Goal: Task Accomplishment & Management: Complete application form

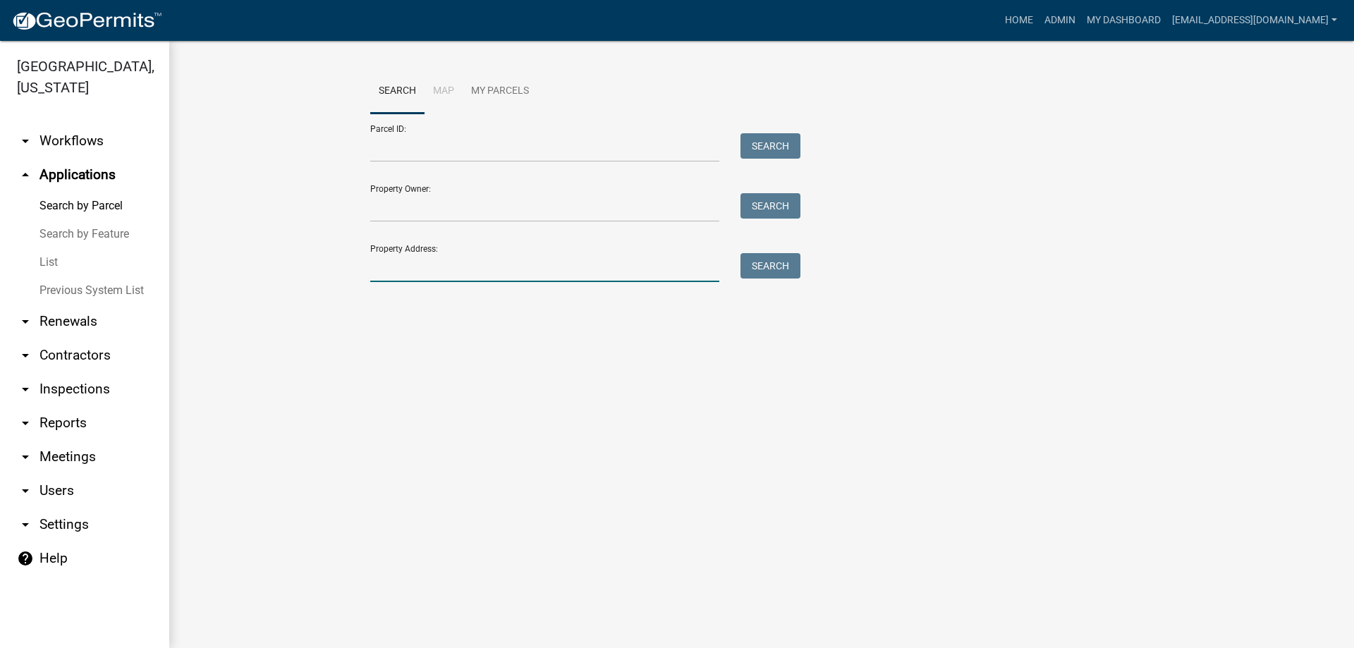
click at [473, 271] on input "Property Address:" at bounding box center [544, 267] width 349 height 29
type input "104 [PERSON_NAME]"
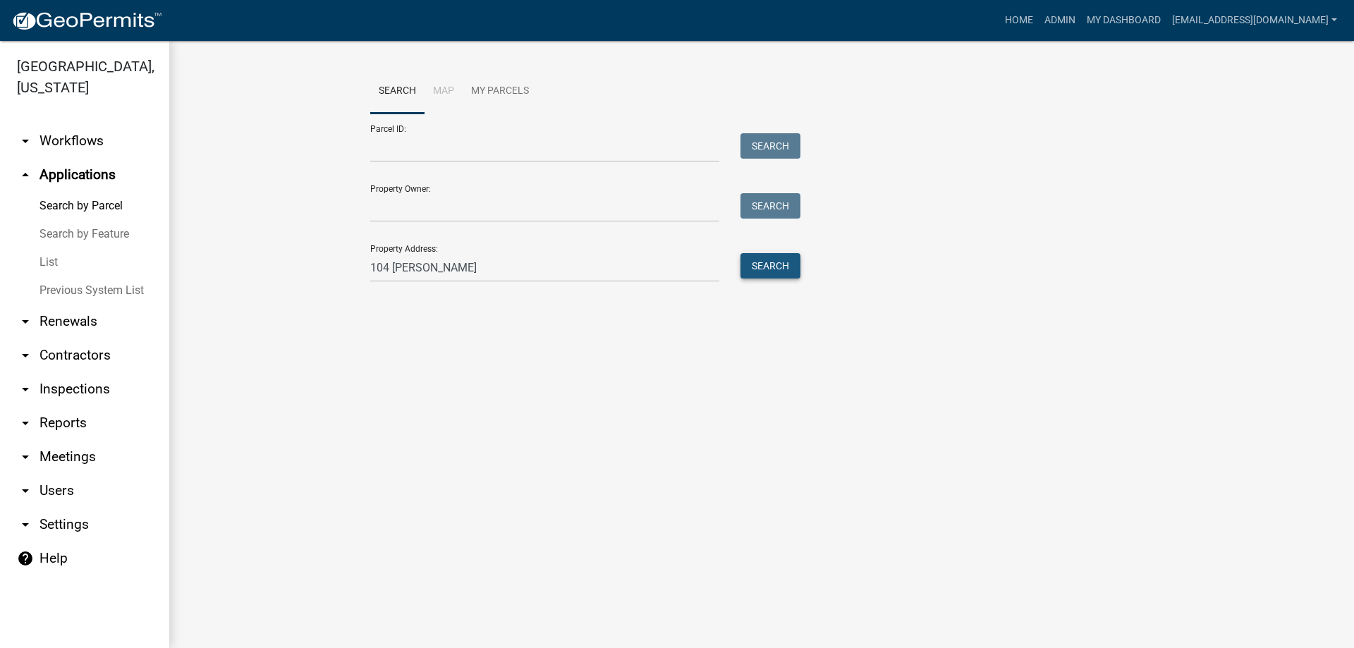
click at [759, 263] on button "Search" at bounding box center [771, 265] width 60 height 25
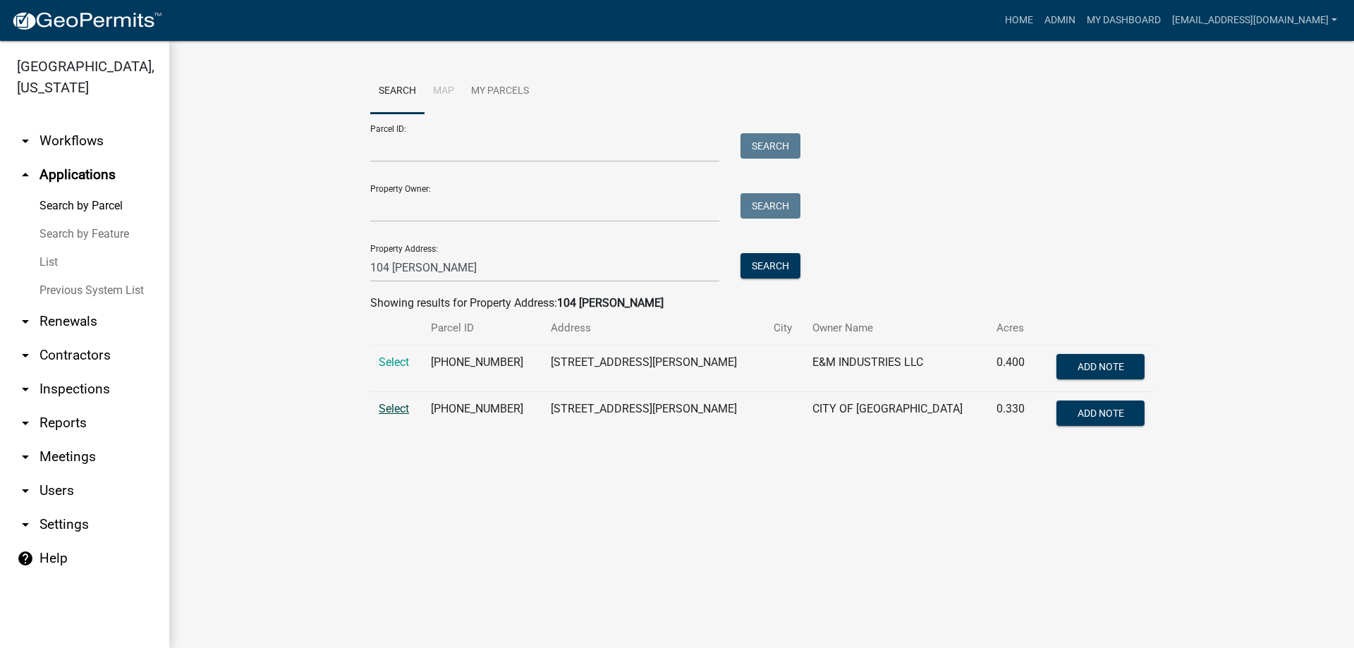
click at [391, 408] on span "Select" at bounding box center [394, 408] width 30 height 13
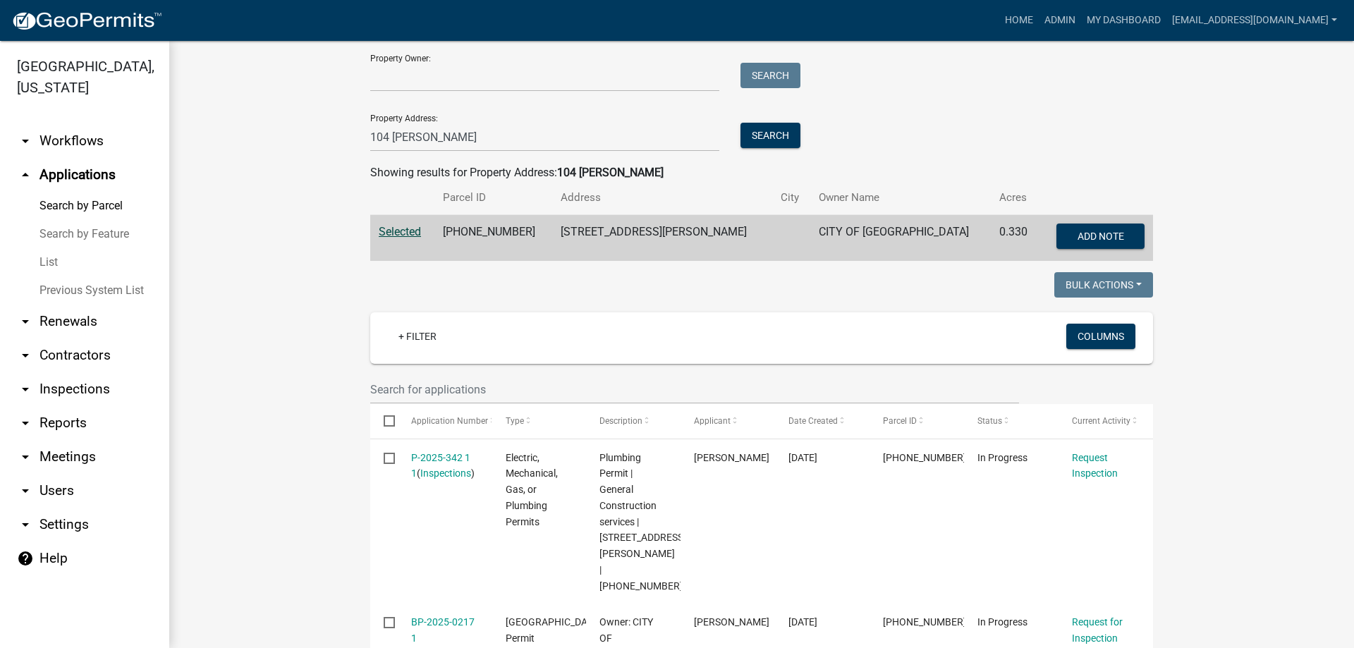
scroll to position [423, 0]
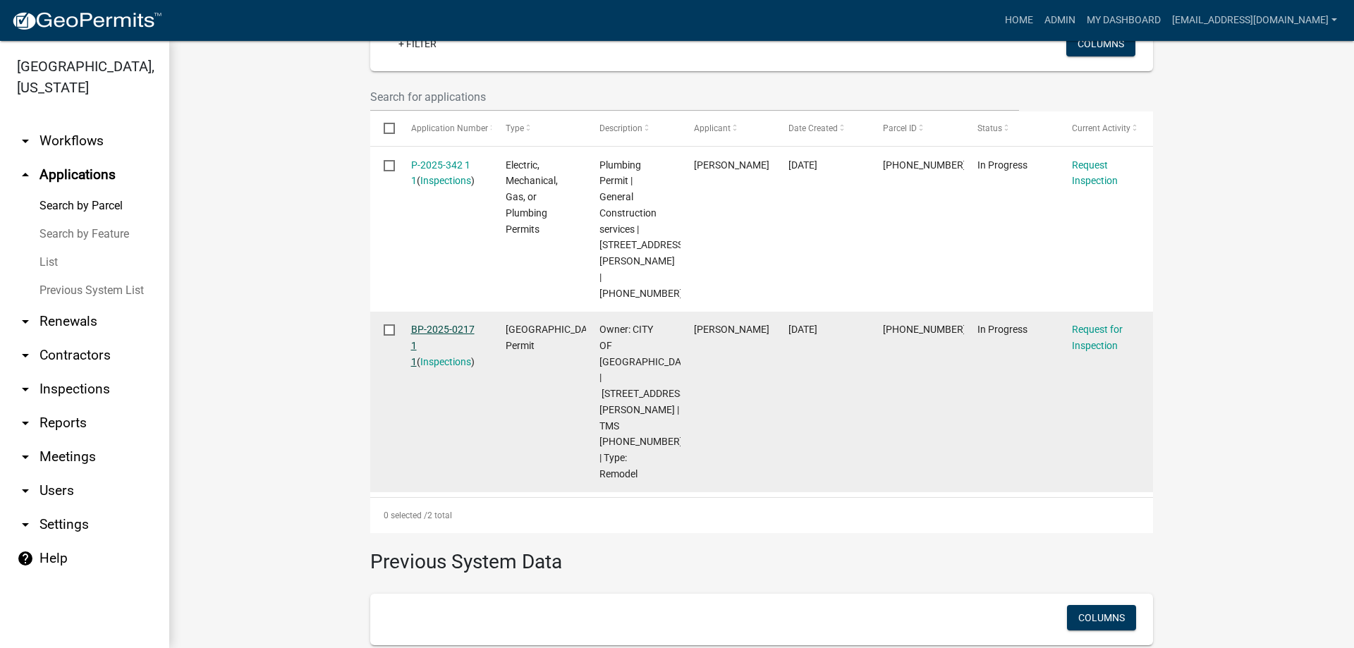
click at [432, 324] on link "BP-2025-0217 1 1" at bounding box center [442, 346] width 63 height 44
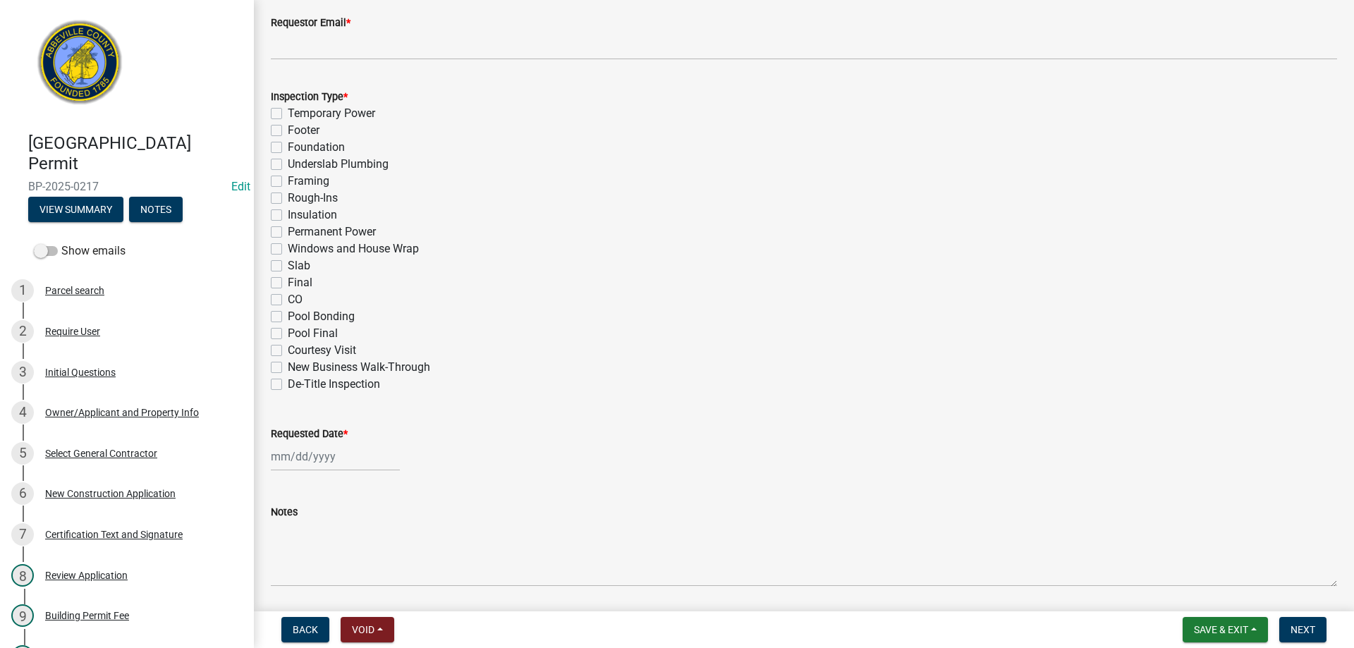
scroll to position [635, 0]
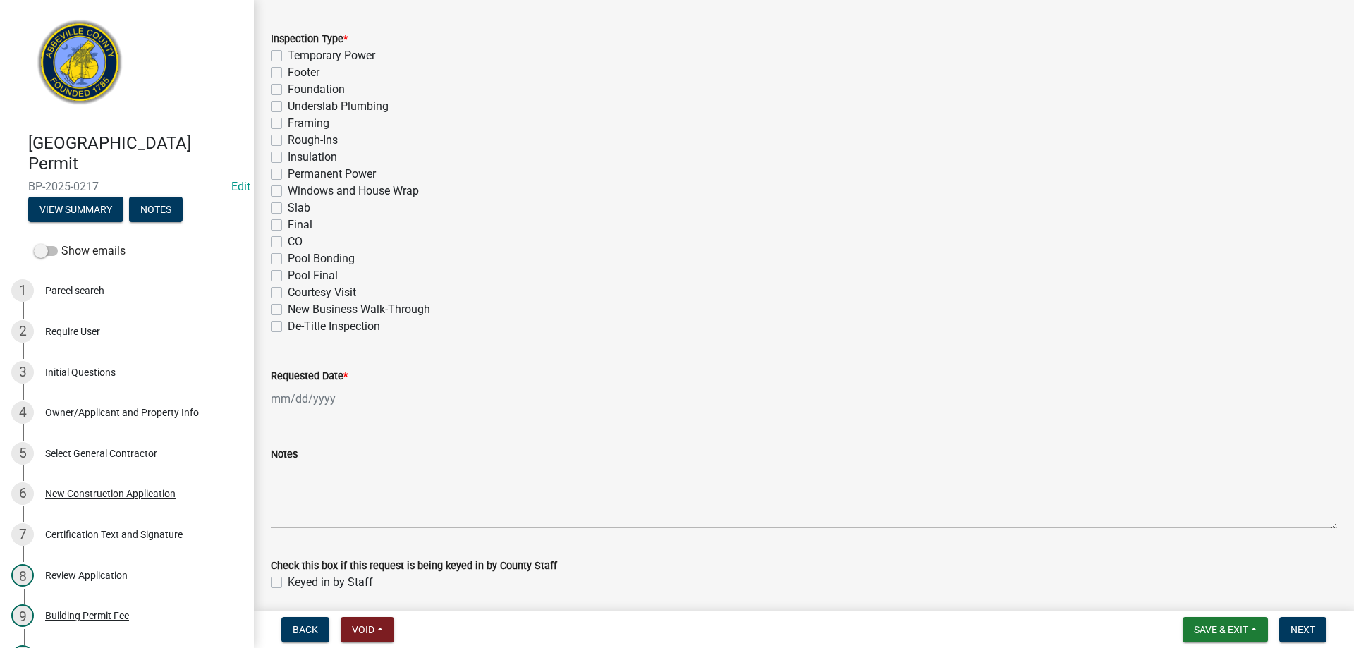
click at [288, 173] on label "Permanent Power" at bounding box center [332, 174] width 88 height 17
click at [288, 173] on input "Permanent Power" at bounding box center [292, 170] width 9 height 9
checkbox input "true"
checkbox input "false"
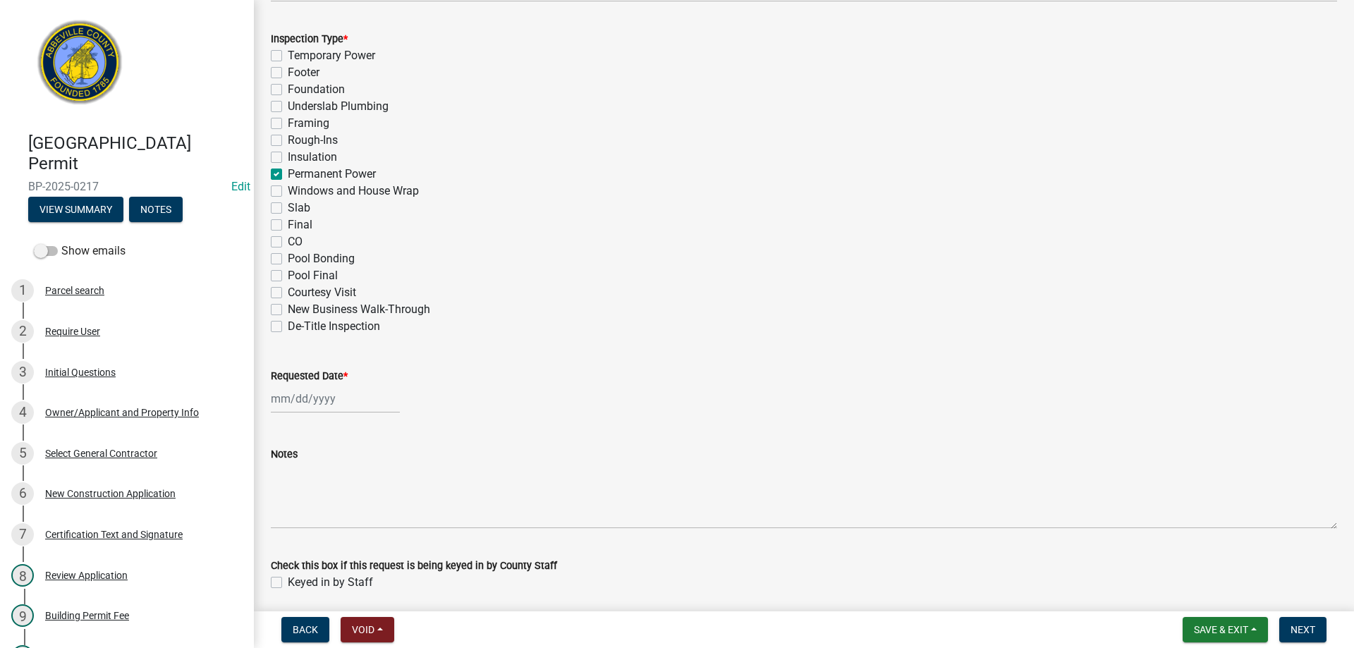
checkbox input "false"
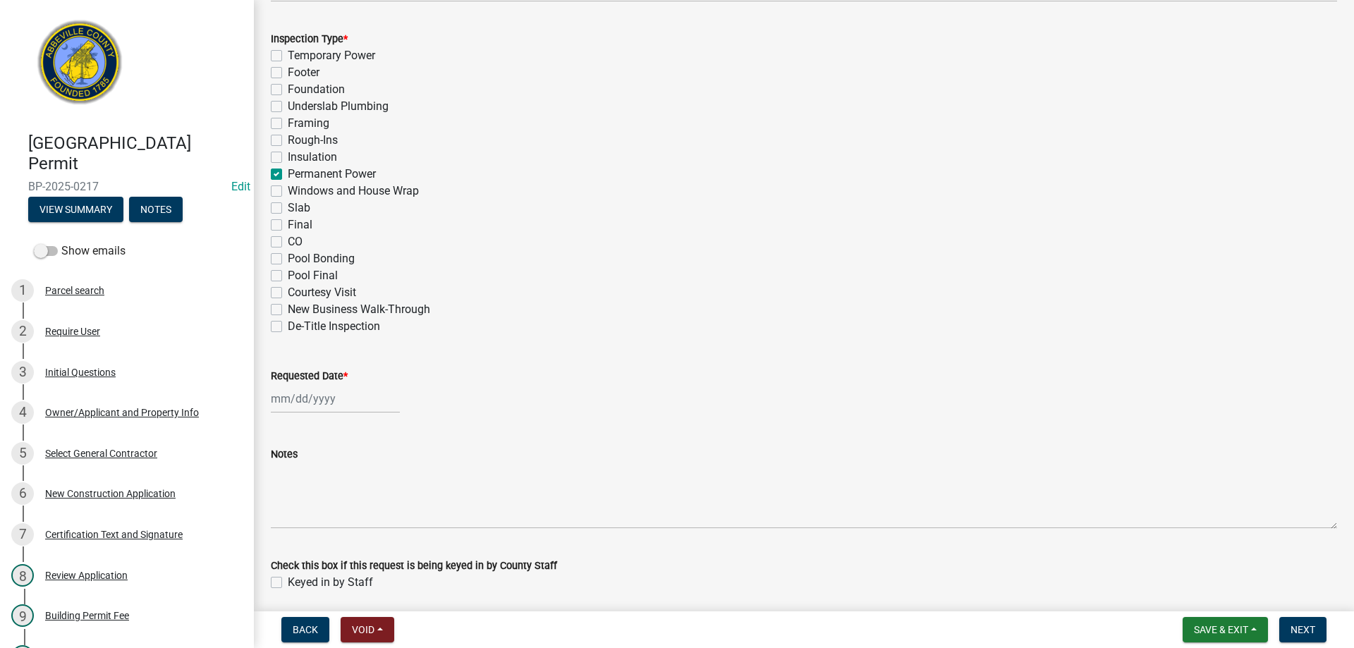
checkbox input "true"
checkbox input "false"
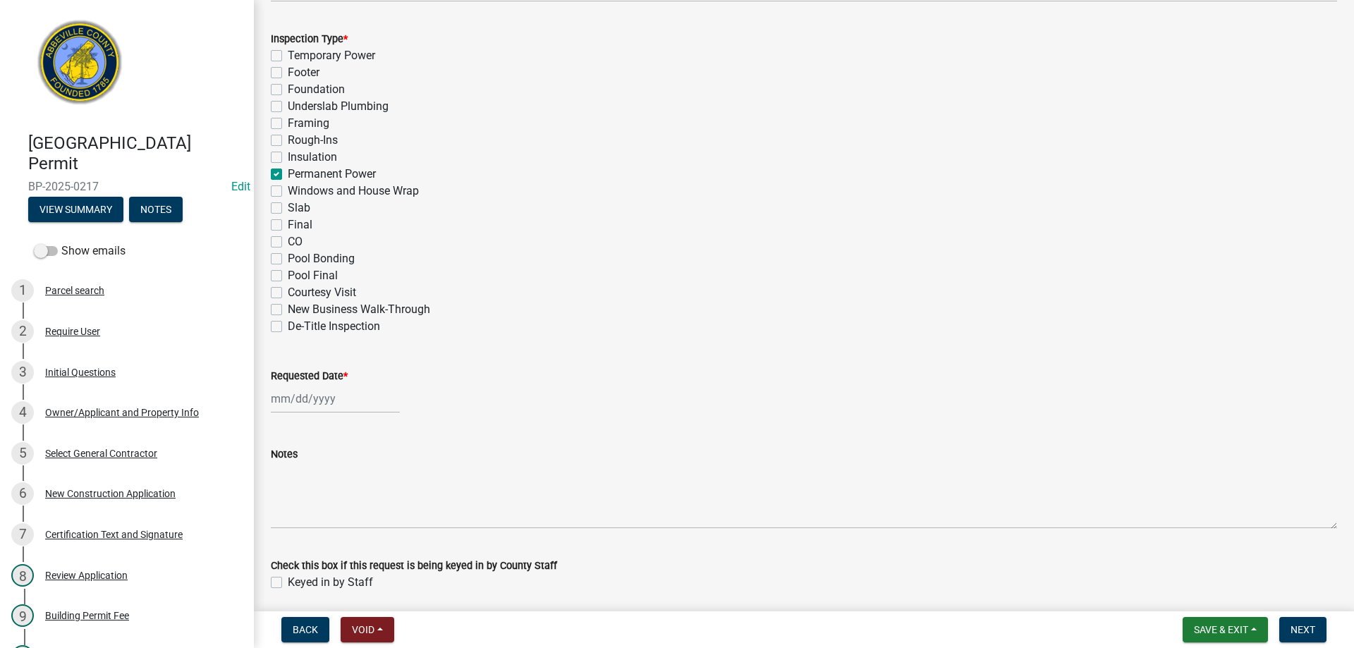
checkbox input "false"
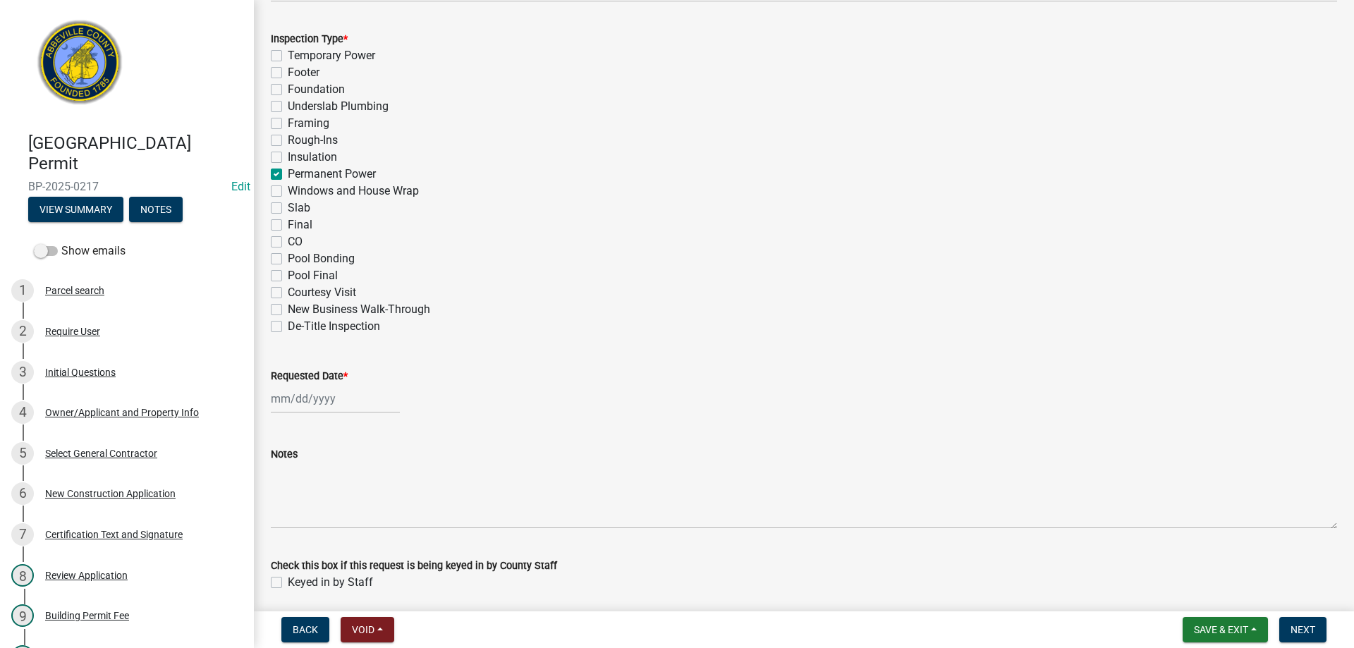
click at [307, 403] on div at bounding box center [335, 398] width 129 height 29
select select "10"
select select "2025"
click at [350, 492] on div "9" at bounding box center [352, 496] width 23 height 23
type input "[DATE]"
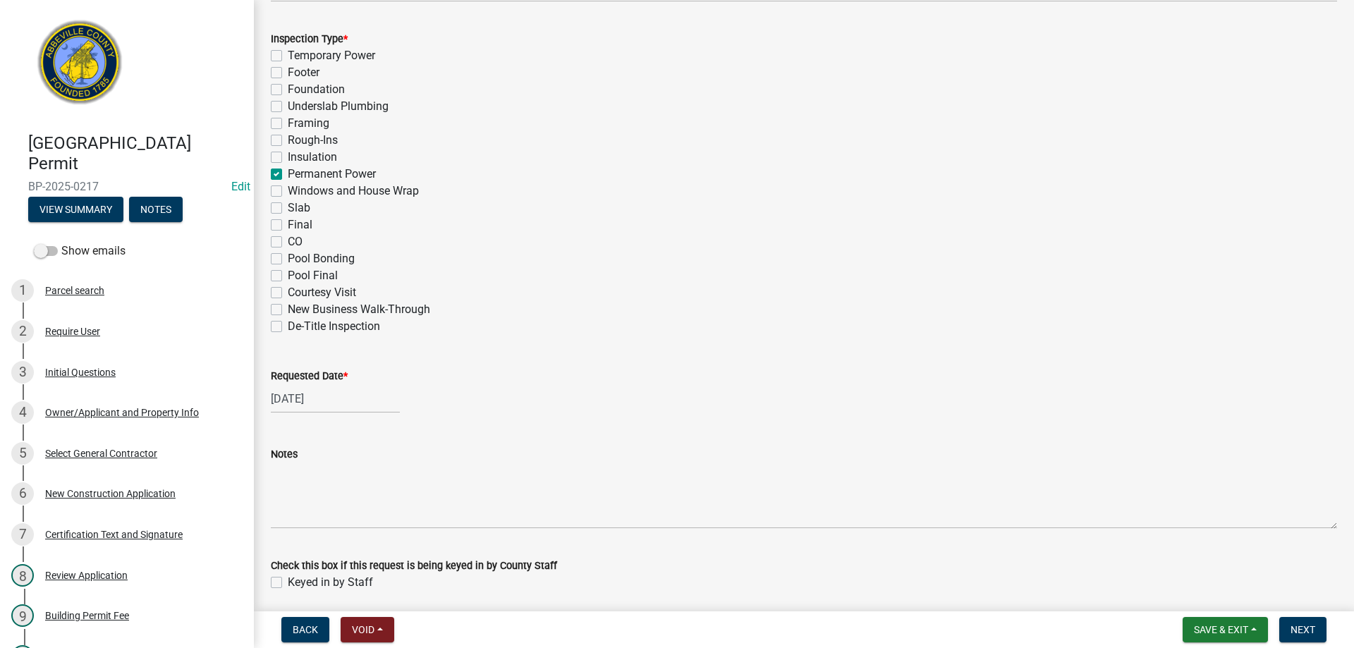
click at [305, 396] on div "[DATE]" at bounding box center [335, 398] width 129 height 29
select select "10"
select select "2025"
click at [284, 518] on div "13" at bounding box center [285, 519] width 23 height 23
type input "[DATE]"
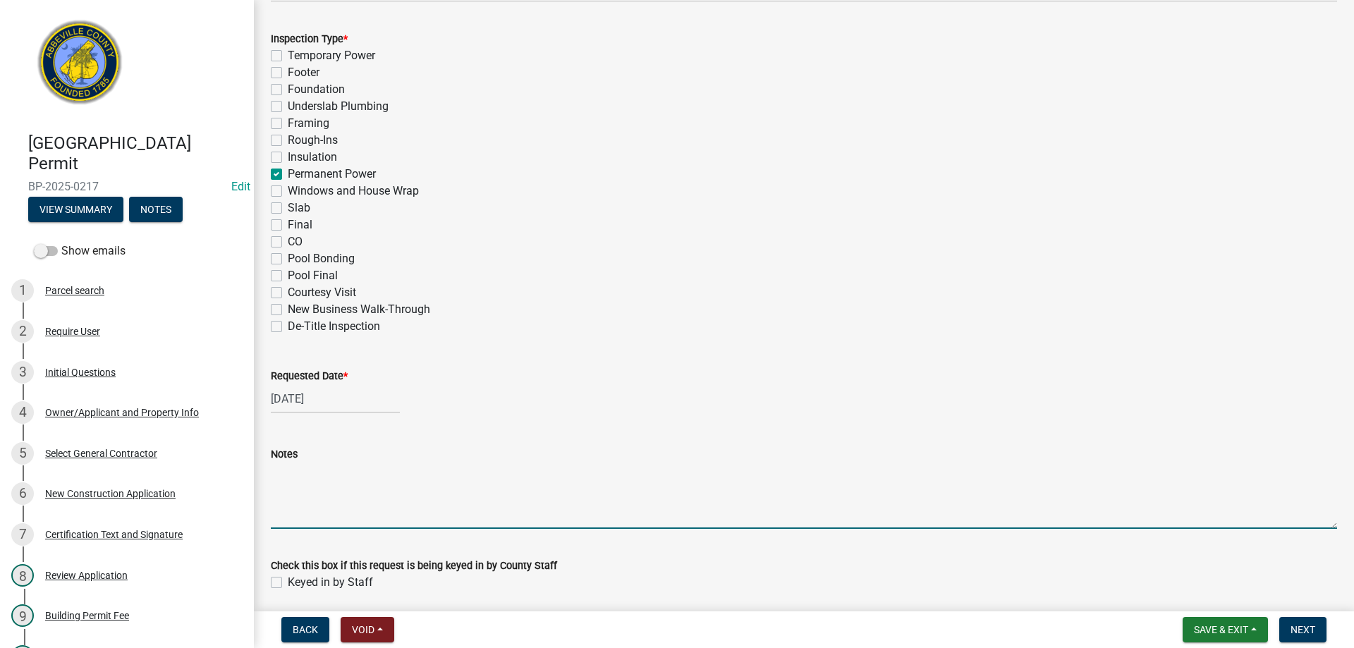
click at [374, 494] on textarea "Notes" at bounding box center [804, 496] width 1066 height 66
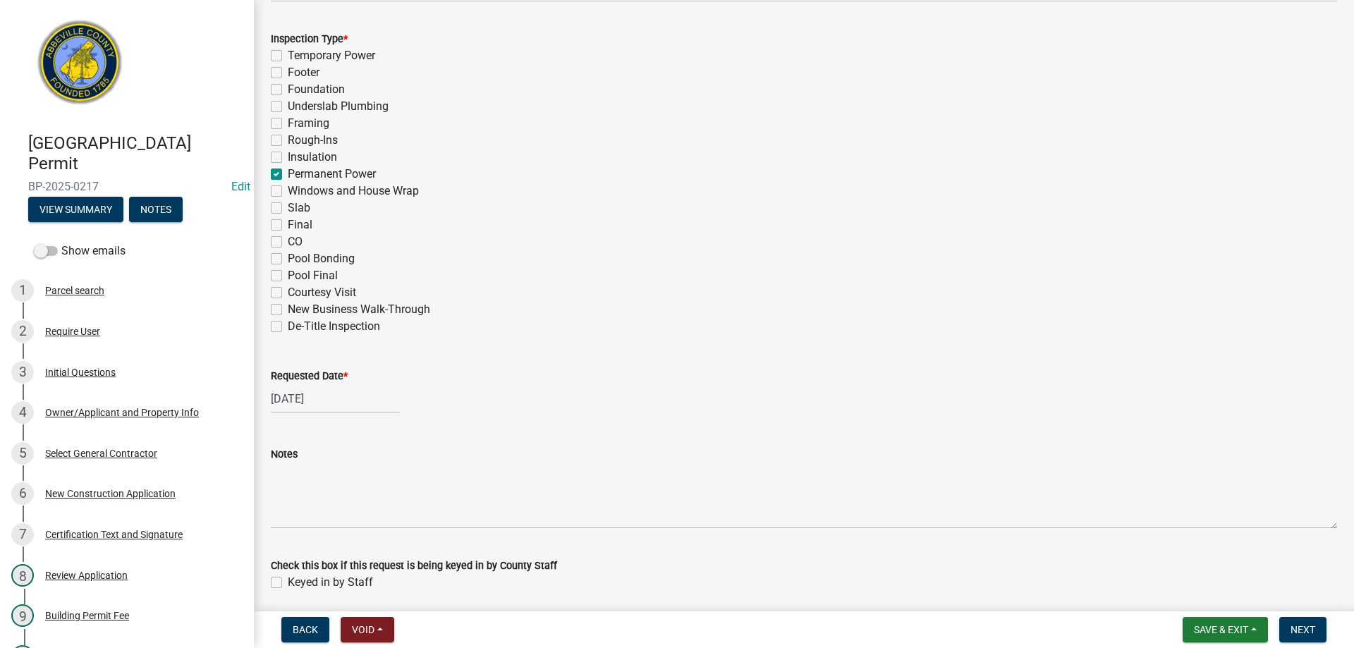
click at [288, 581] on label "Keyed in by Staff" at bounding box center [330, 582] width 85 height 17
click at [288, 581] on input "Keyed in by Staff" at bounding box center [292, 578] width 9 height 9
checkbox input "true"
click at [1298, 629] on span "Next" at bounding box center [1303, 629] width 25 height 11
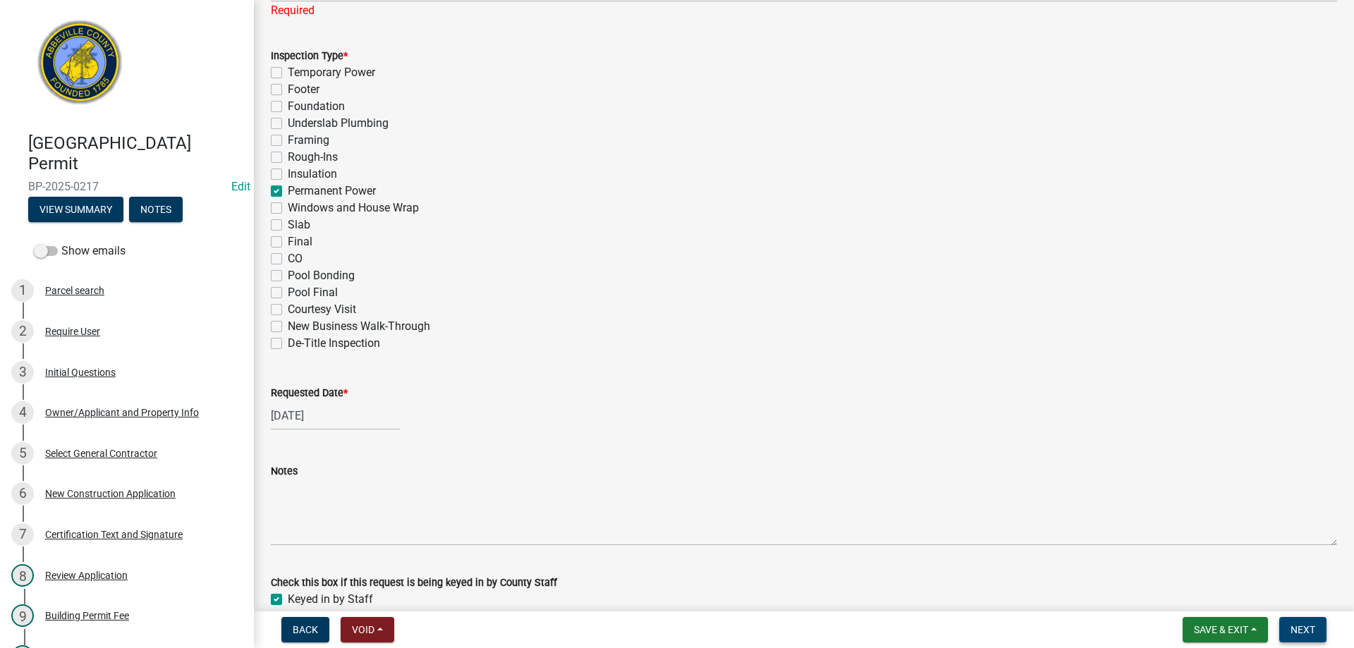
scroll to position [722, 0]
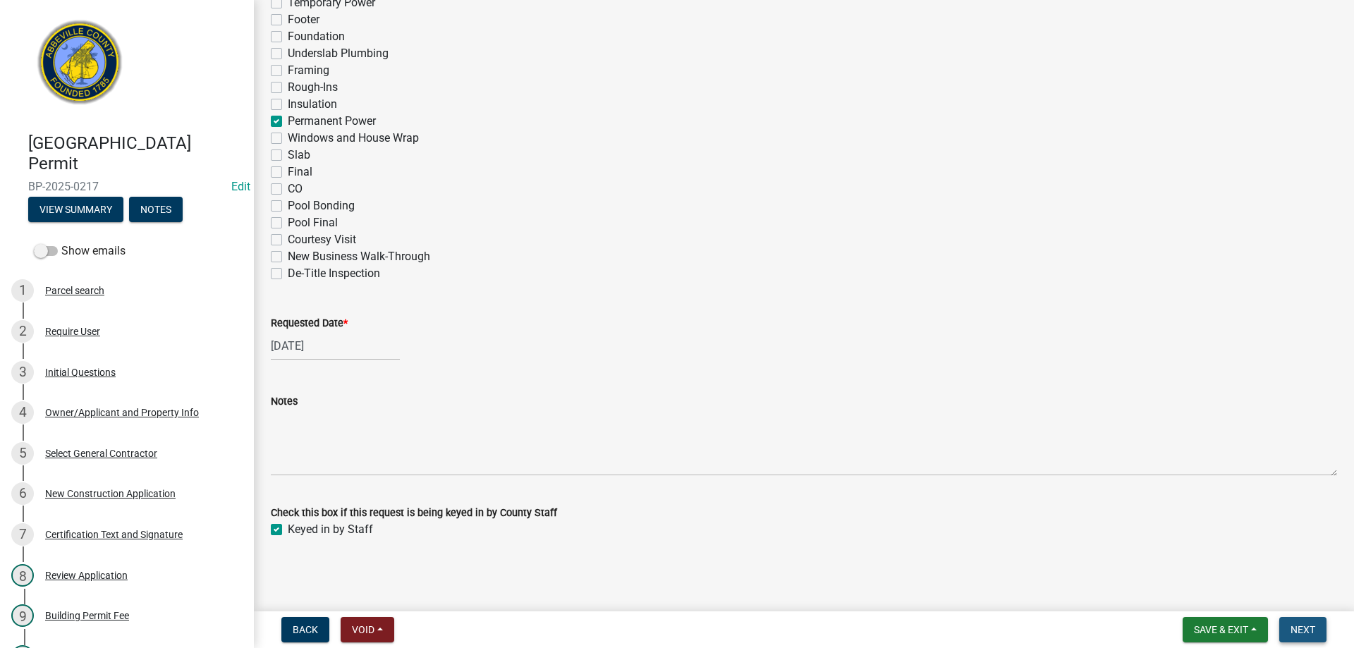
click at [1302, 627] on span "Next" at bounding box center [1303, 629] width 25 height 11
click at [1298, 631] on span "Next" at bounding box center [1303, 629] width 25 height 11
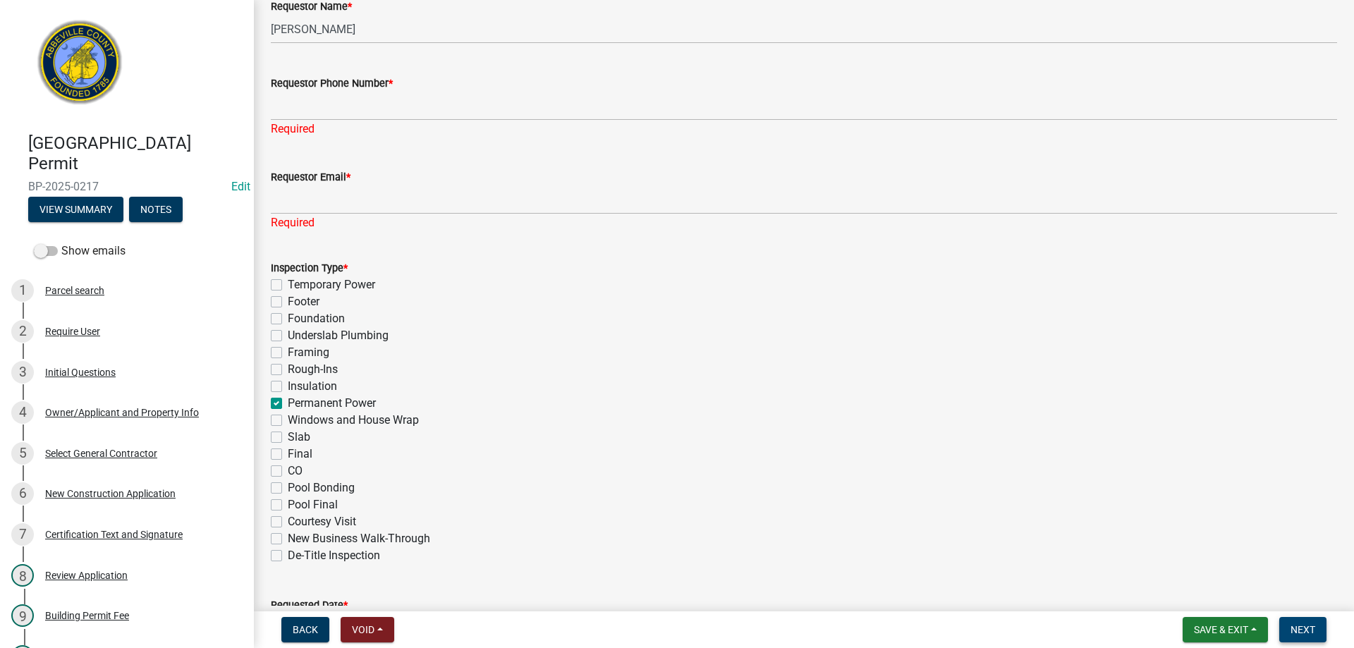
scroll to position [157, 0]
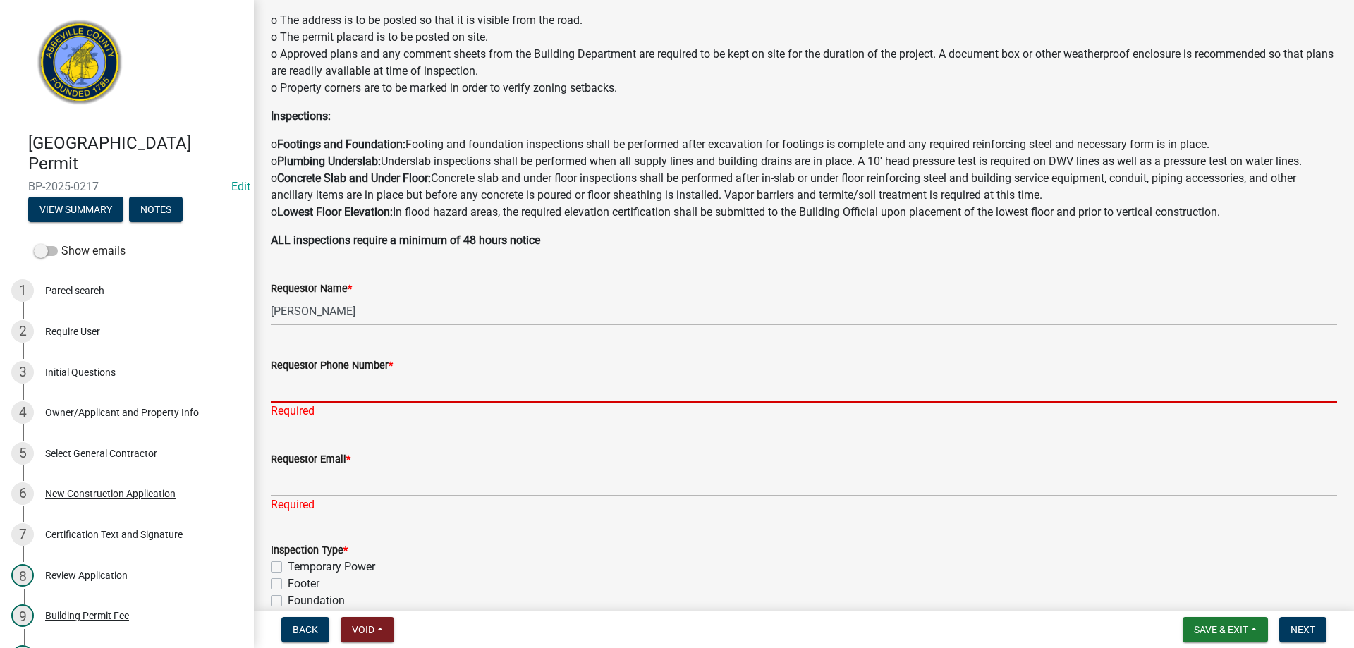
click at [336, 383] on input "Requestor Phone Number *" at bounding box center [804, 388] width 1066 height 29
type input "8643789750"
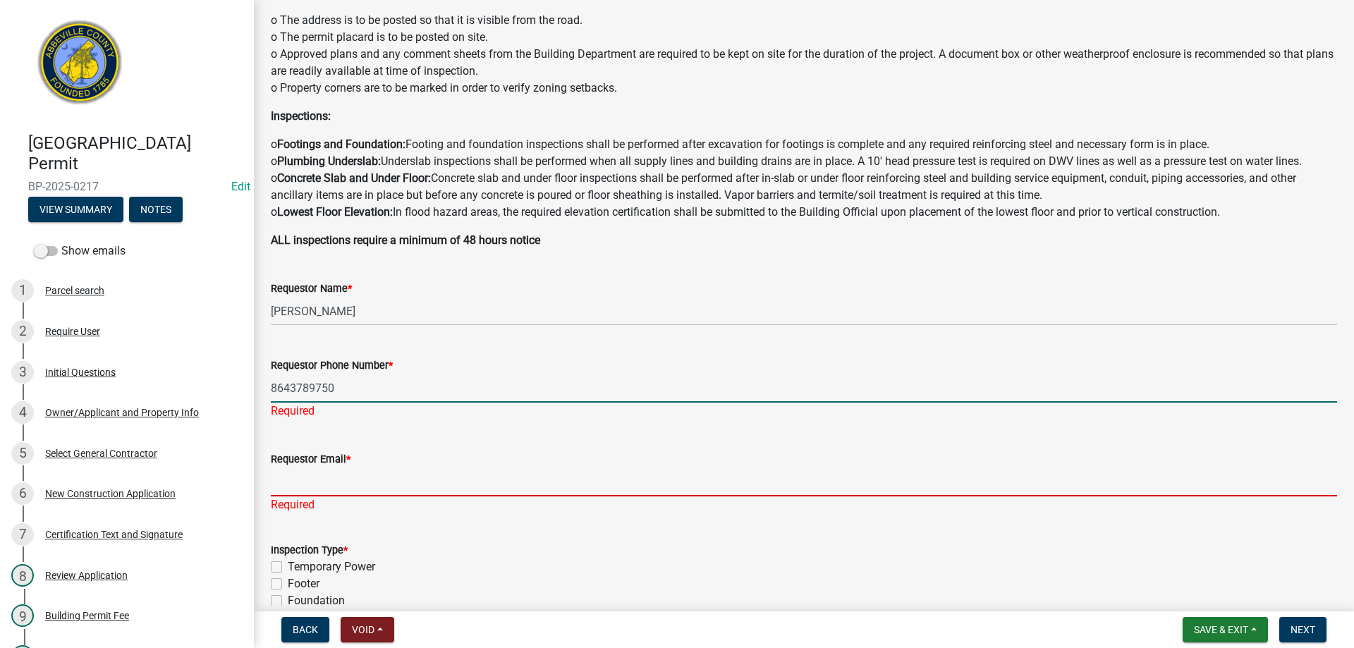
type input "[EMAIL_ADDRESS][DOMAIN_NAME]"
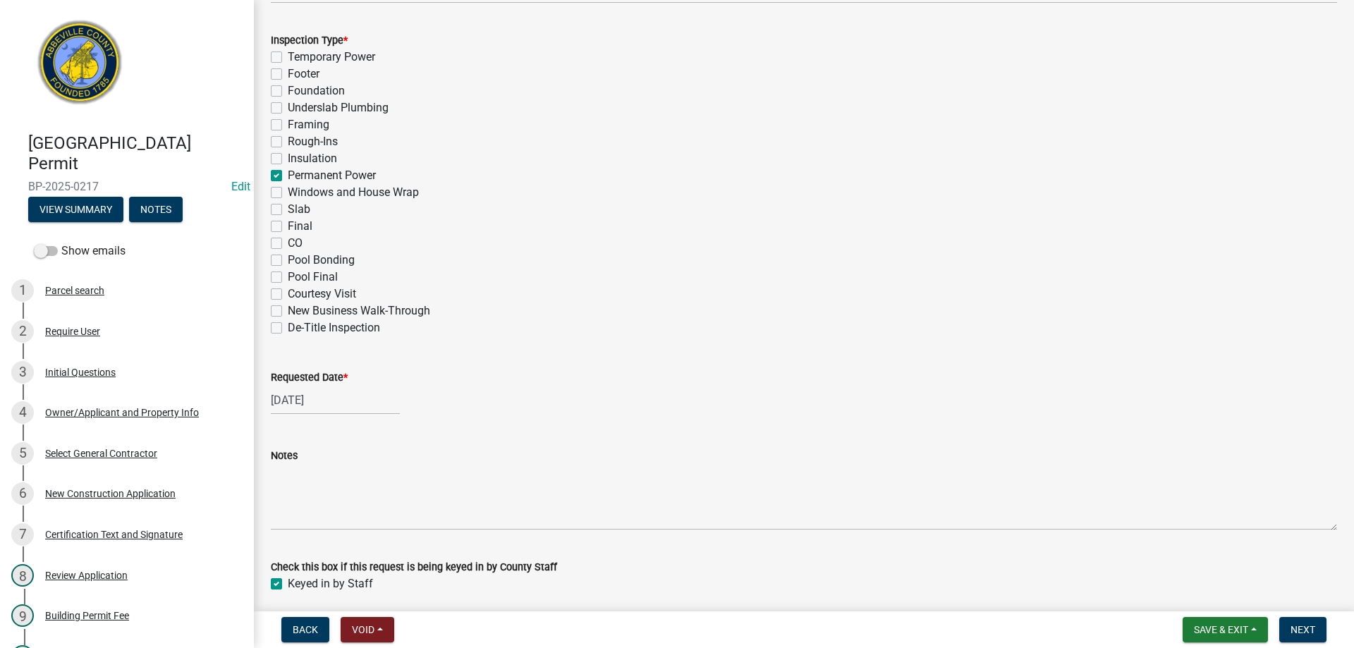
scroll to position [688, 0]
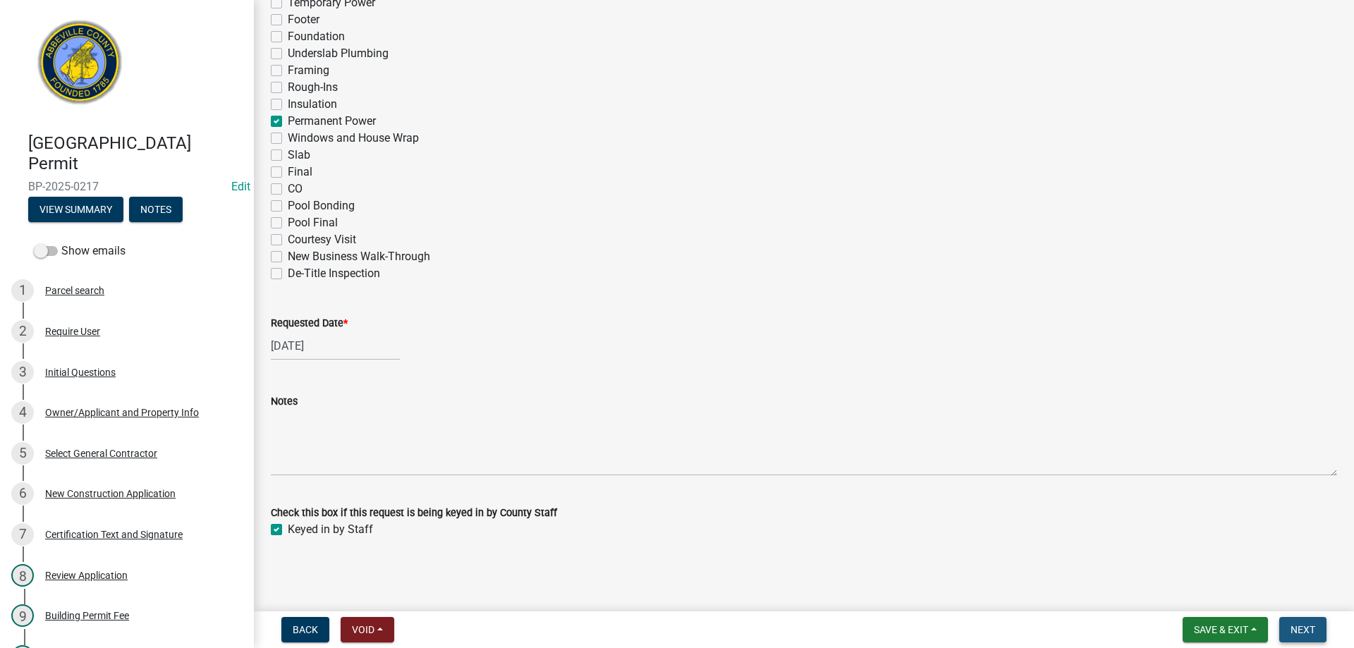
click at [1301, 625] on span "Next" at bounding box center [1303, 629] width 25 height 11
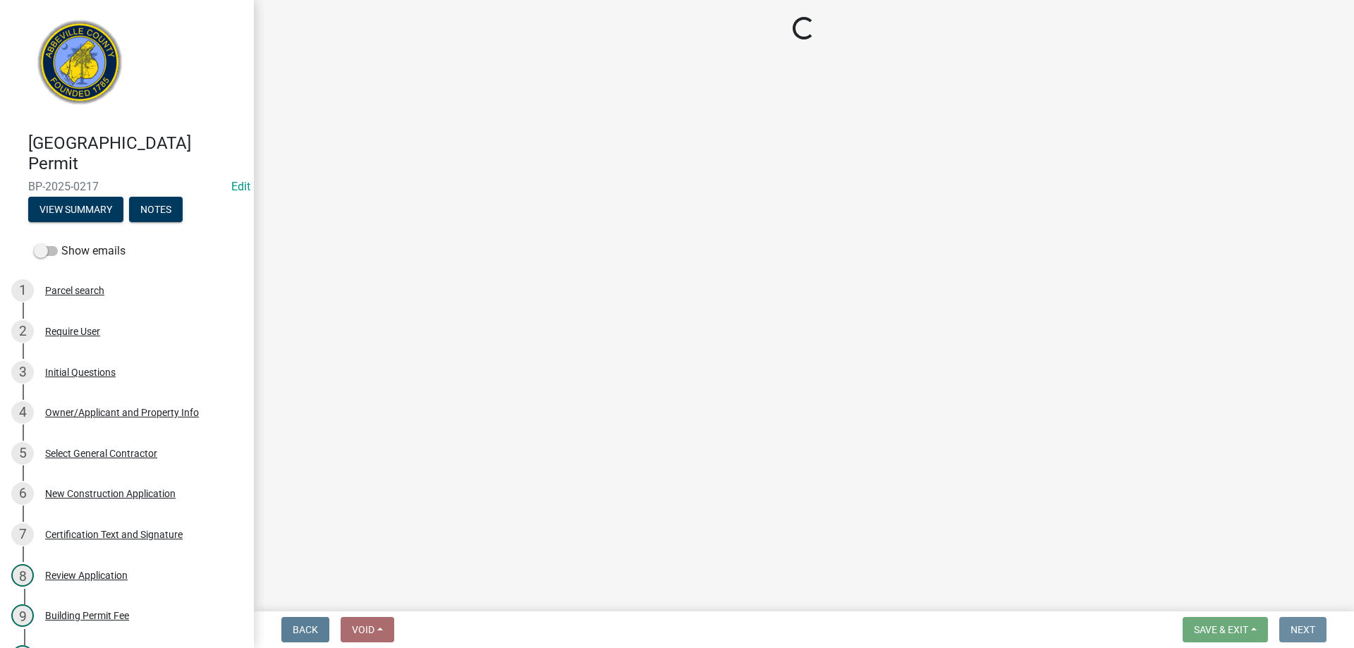
scroll to position [0, 0]
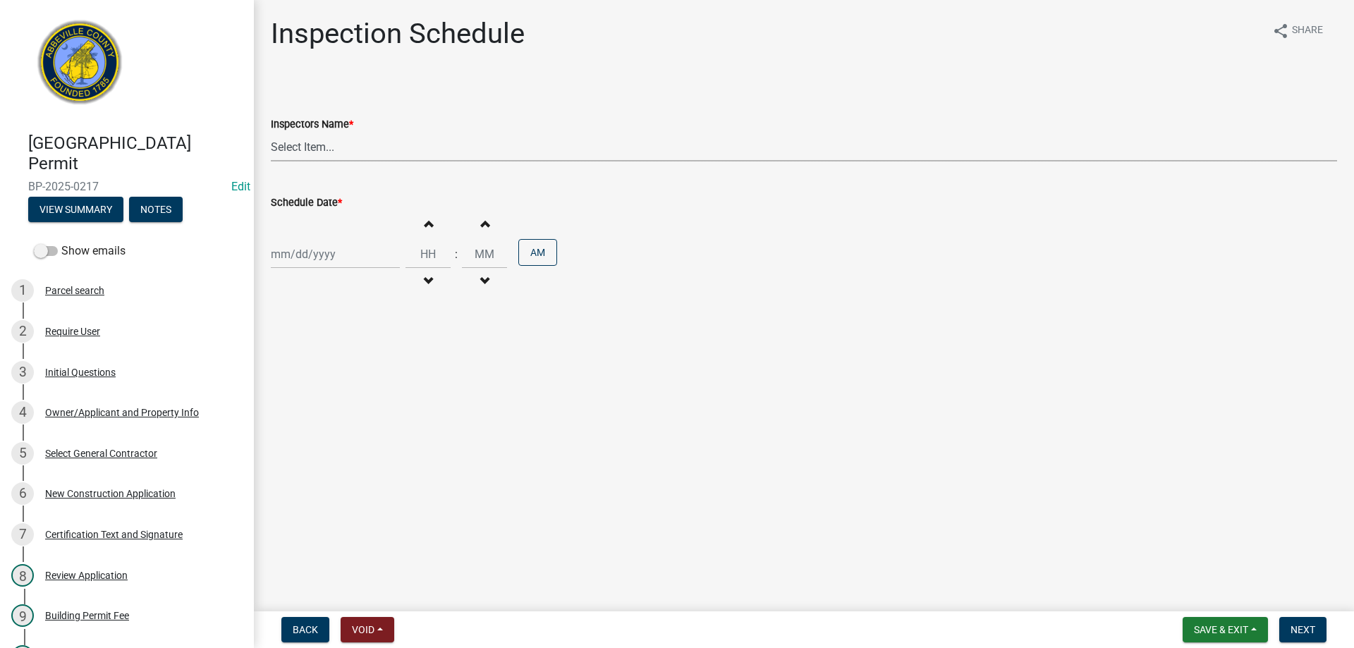
click at [324, 147] on select "Select Item... [EMAIL_ADDRESS][DOMAIN_NAME] ([PERSON_NAME]) [EMAIL_ADDRESS][DOM…" at bounding box center [804, 147] width 1066 height 29
select select "896ec84b-7942-43b9-a78d-4f1554b7930c"
click at [271, 133] on select "Select Item... [EMAIL_ADDRESS][DOMAIN_NAME] ([PERSON_NAME]) [EMAIL_ADDRESS][DOM…" at bounding box center [804, 147] width 1066 height 29
select select "10"
select select "2025"
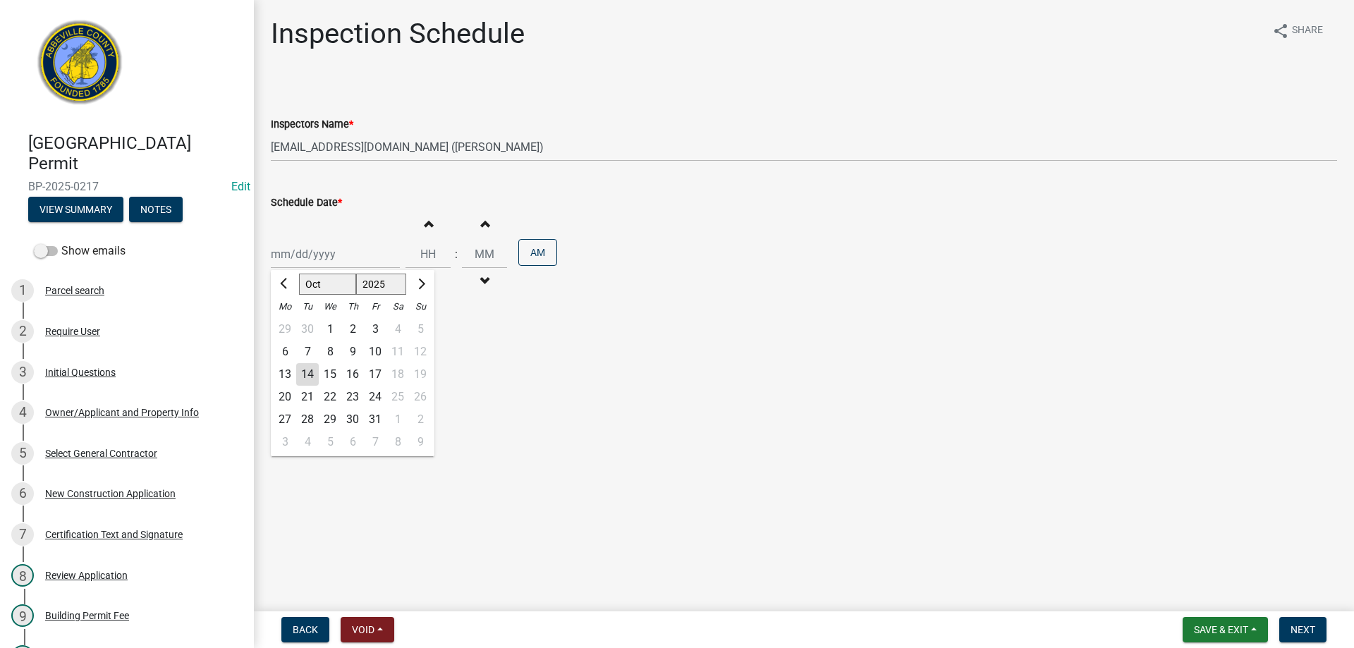
click at [305, 259] on div "[PERSON_NAME] Feb Mar Apr [PERSON_NAME][DATE] Oct Nov [DATE] 1526 1527 1528 152…" at bounding box center [335, 254] width 129 height 29
click at [284, 373] on div "13" at bounding box center [285, 374] width 23 height 23
type input "[DATE]"
click at [530, 246] on button "AM" at bounding box center [537, 252] width 39 height 27
type input "12"
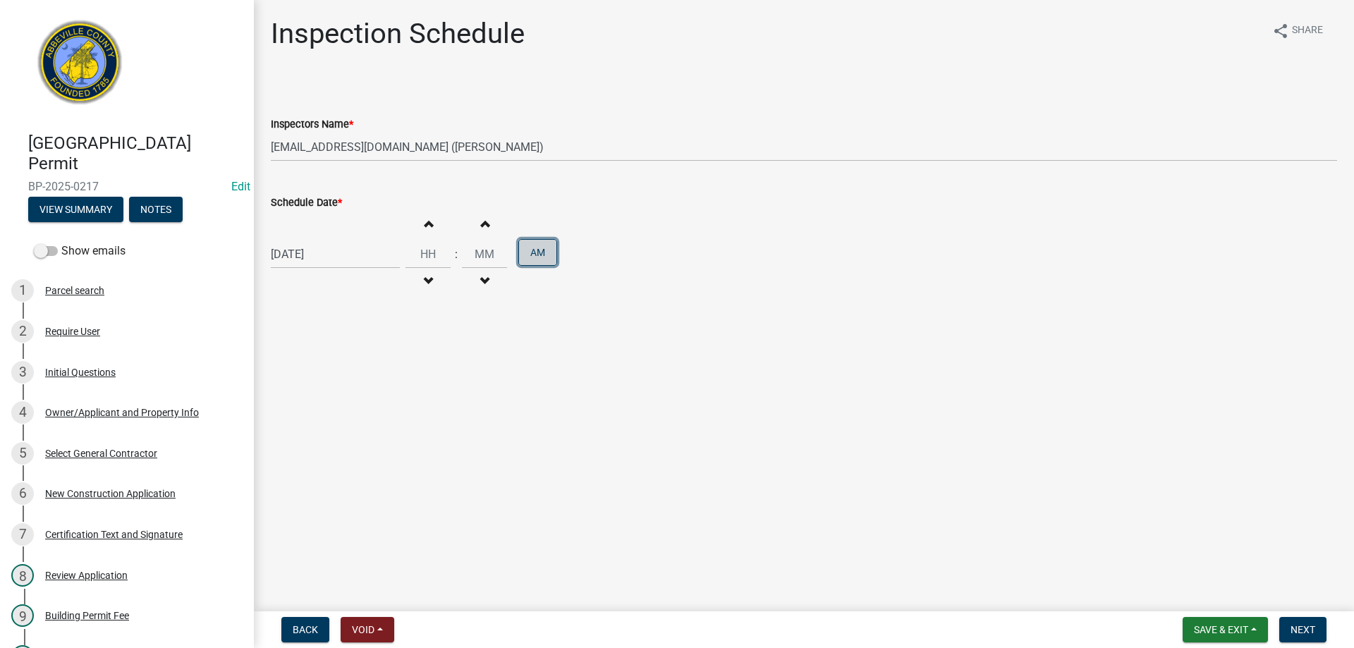
type input "00"
click at [1295, 628] on span "Next" at bounding box center [1303, 629] width 25 height 11
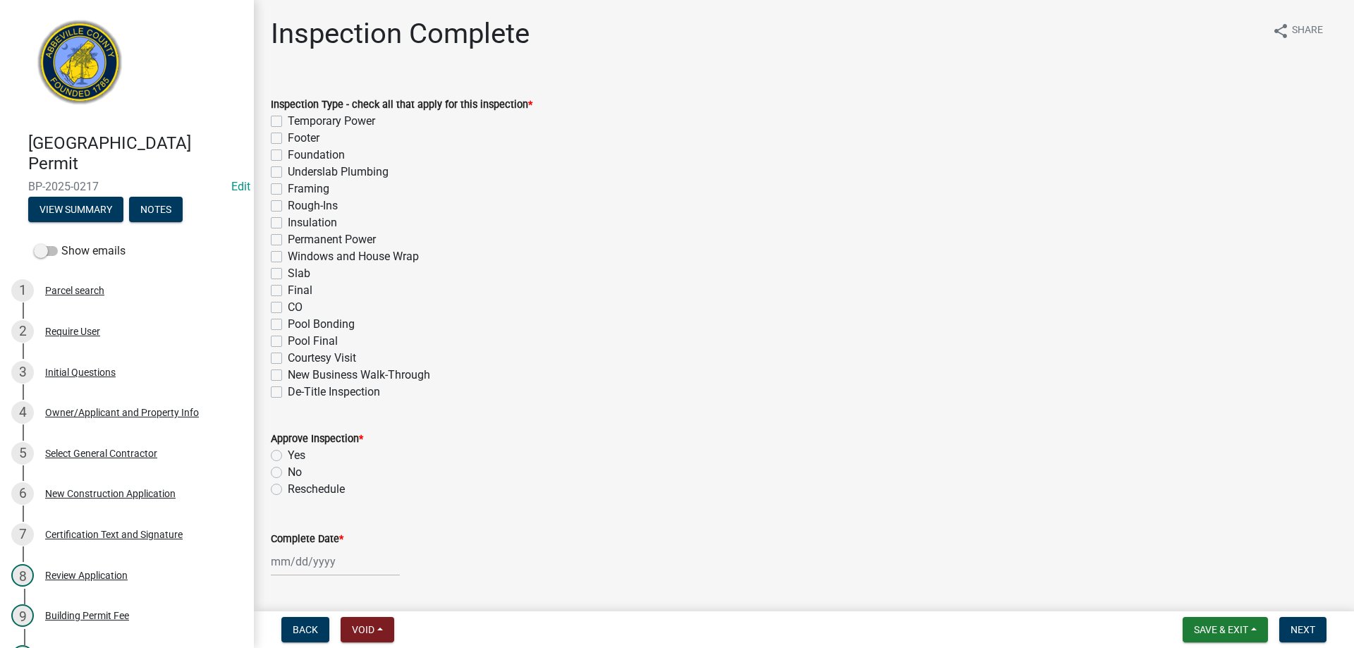
click at [288, 243] on label "Permanent Power" at bounding box center [332, 239] width 88 height 17
click at [288, 241] on input "Permanent Power" at bounding box center [292, 235] width 9 height 9
checkbox input "true"
checkbox input "false"
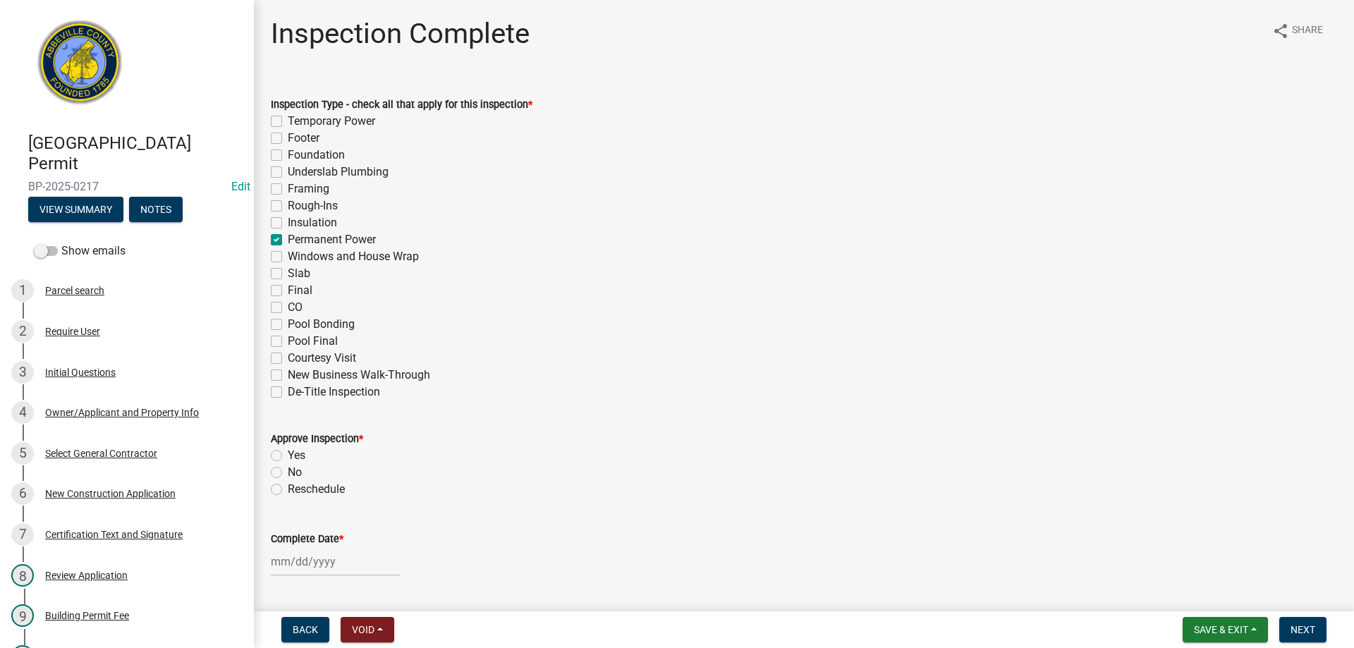
checkbox input "false"
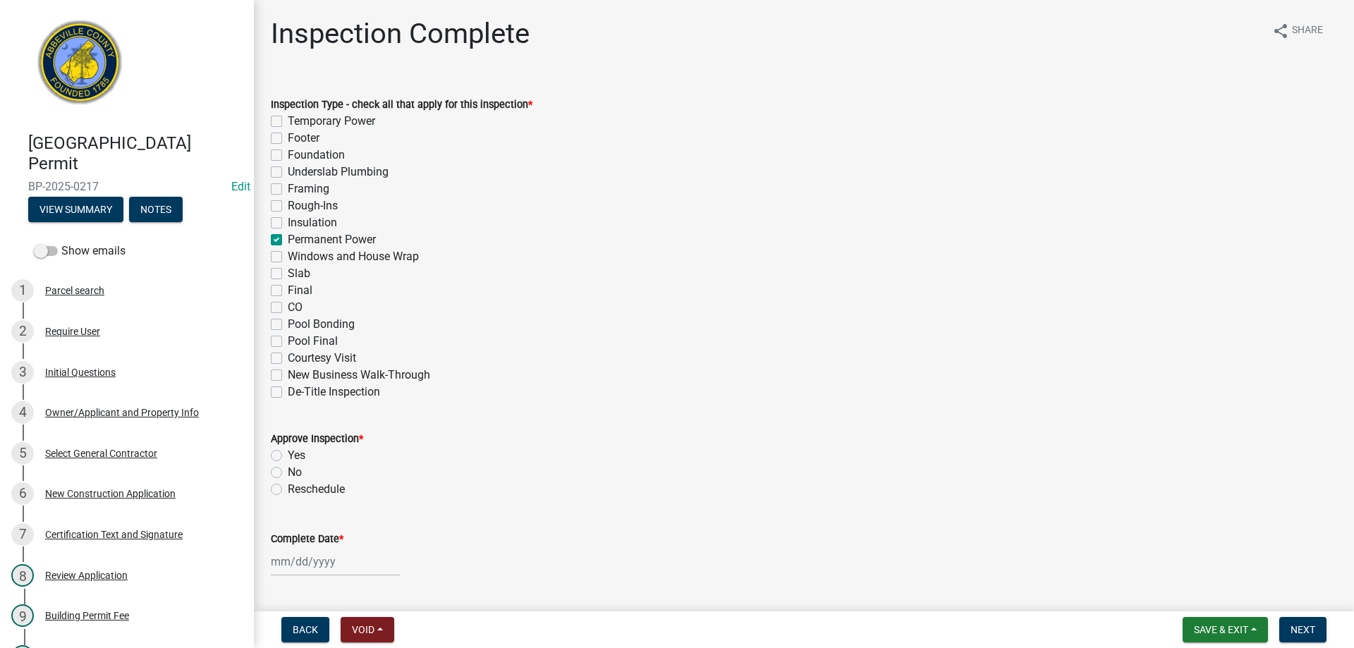
checkbox input "true"
checkbox input "false"
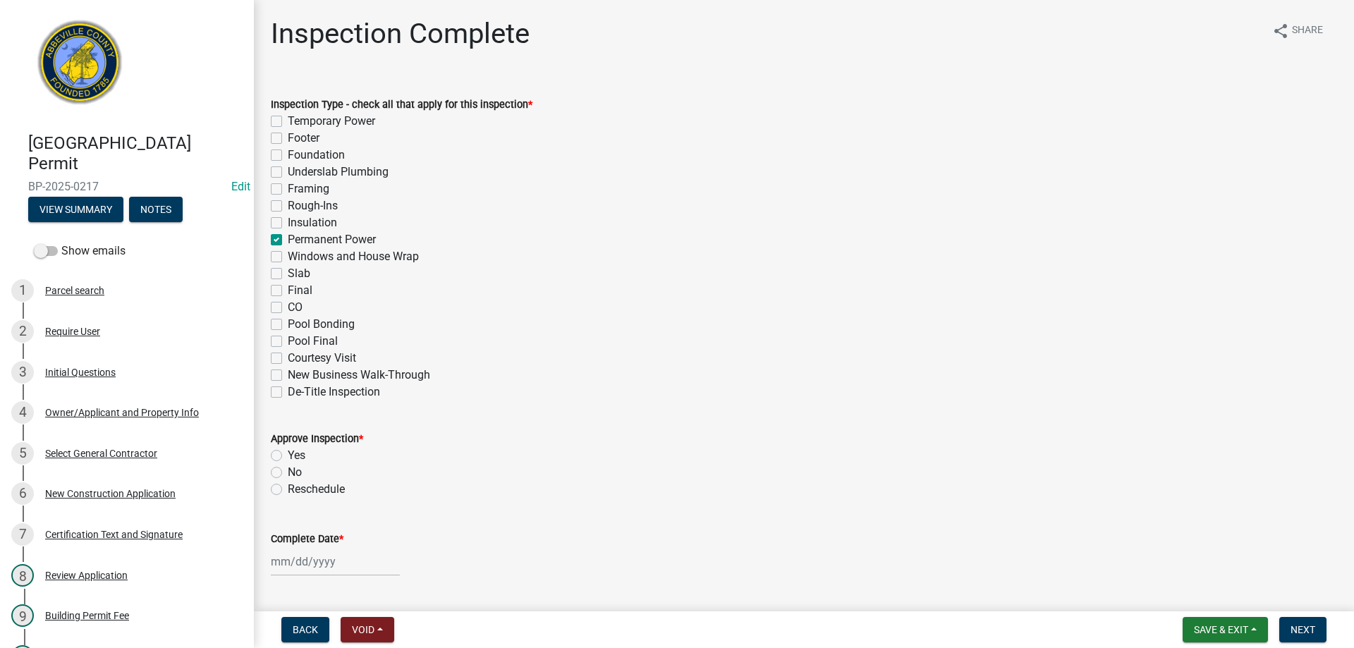
checkbox input "false"
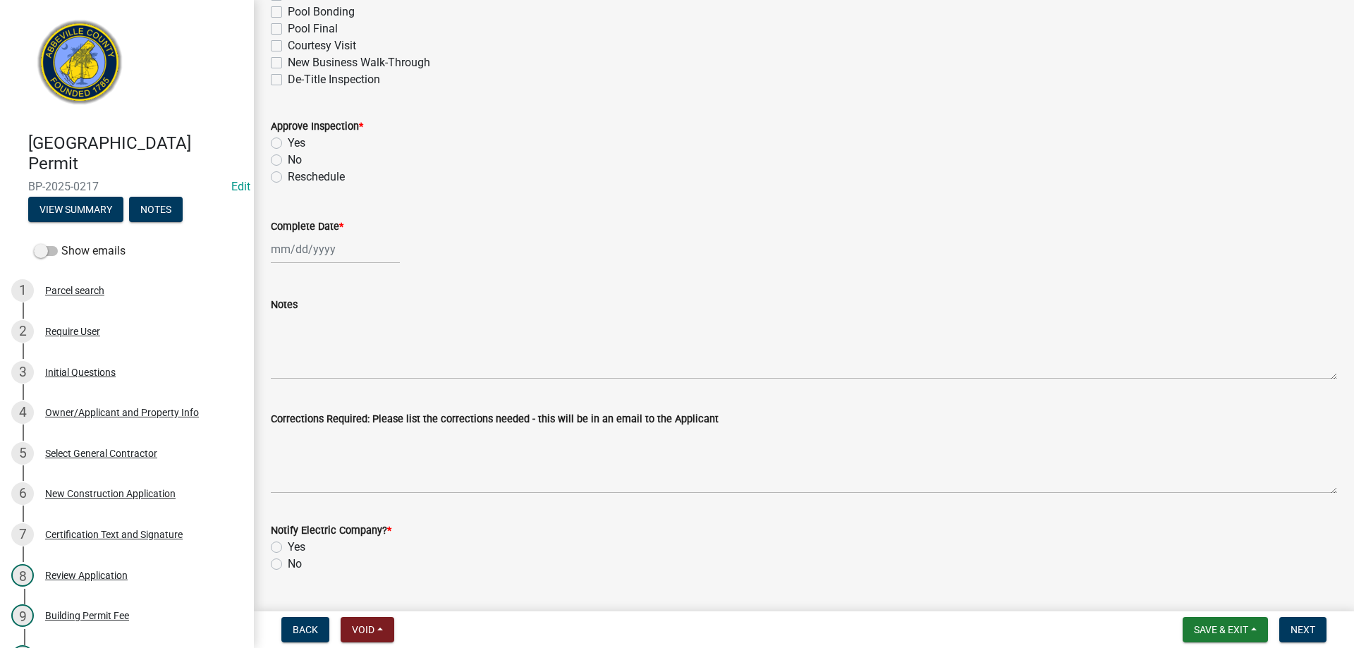
scroll to position [353, 0]
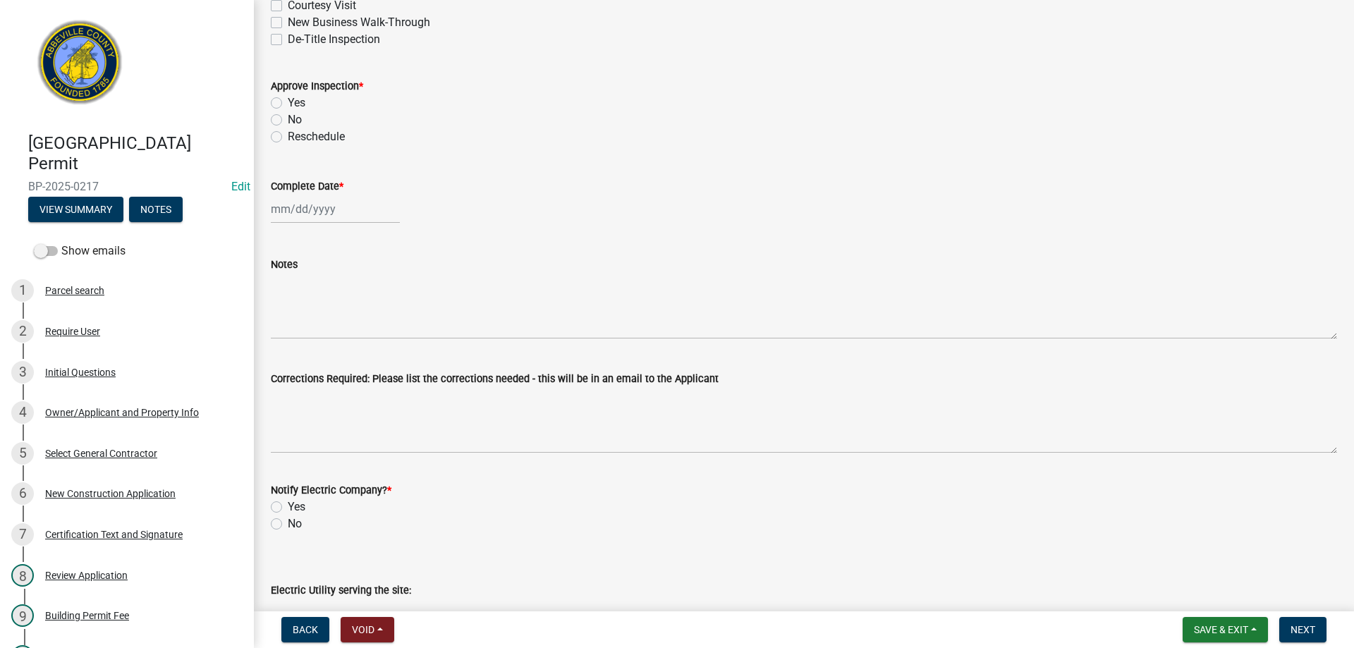
click at [288, 102] on label "Yes" at bounding box center [297, 103] width 18 height 17
click at [288, 102] on input "Yes" at bounding box center [292, 99] width 9 height 9
radio input "true"
select select "10"
select select "2025"
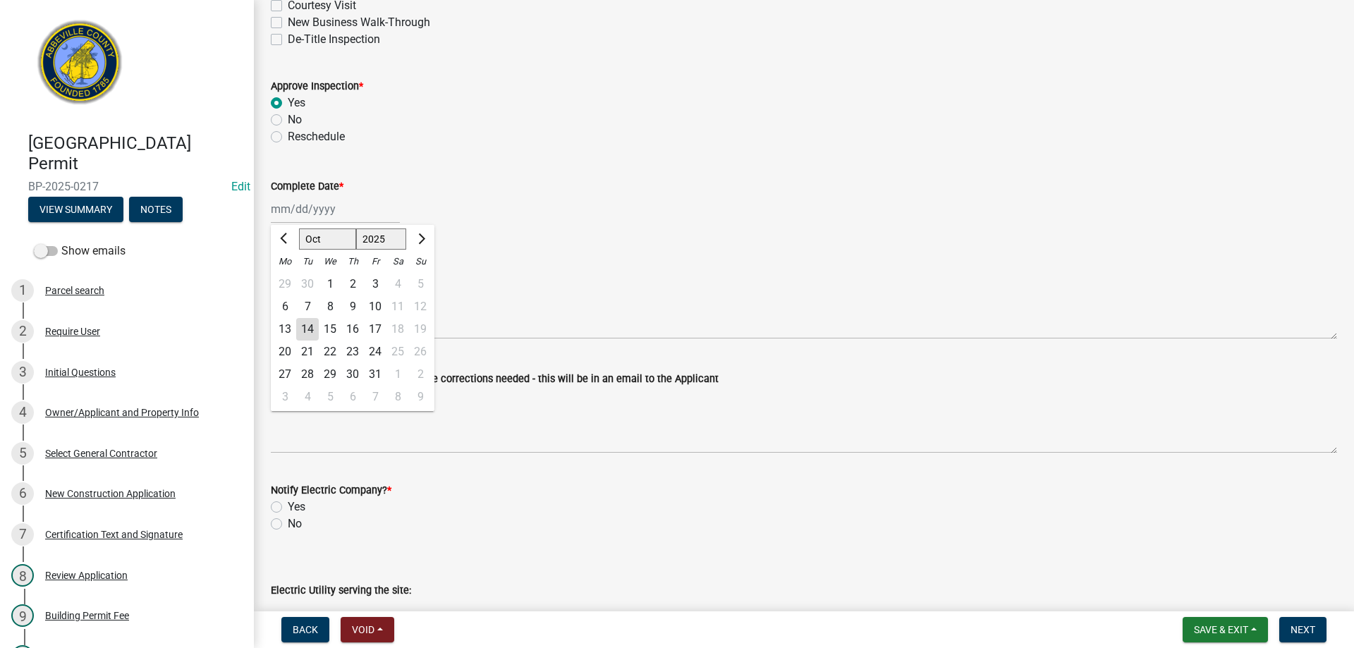
click at [335, 206] on div "[PERSON_NAME] Feb Mar Apr [PERSON_NAME][DATE] Oct Nov [DATE] 1526 1527 1528 152…" at bounding box center [335, 209] width 129 height 29
click at [287, 323] on div "13" at bounding box center [285, 329] width 23 height 23
type input "[DATE]"
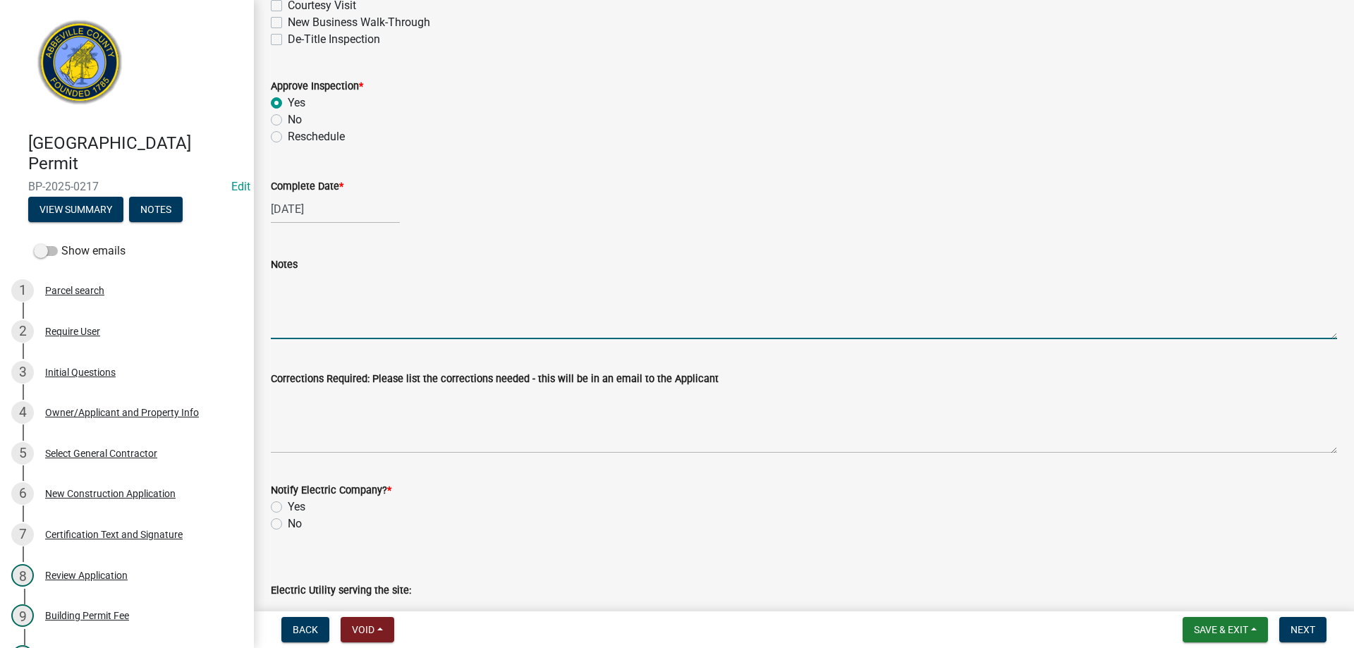
click at [322, 315] on textarea "Notes" at bounding box center [804, 306] width 1066 height 66
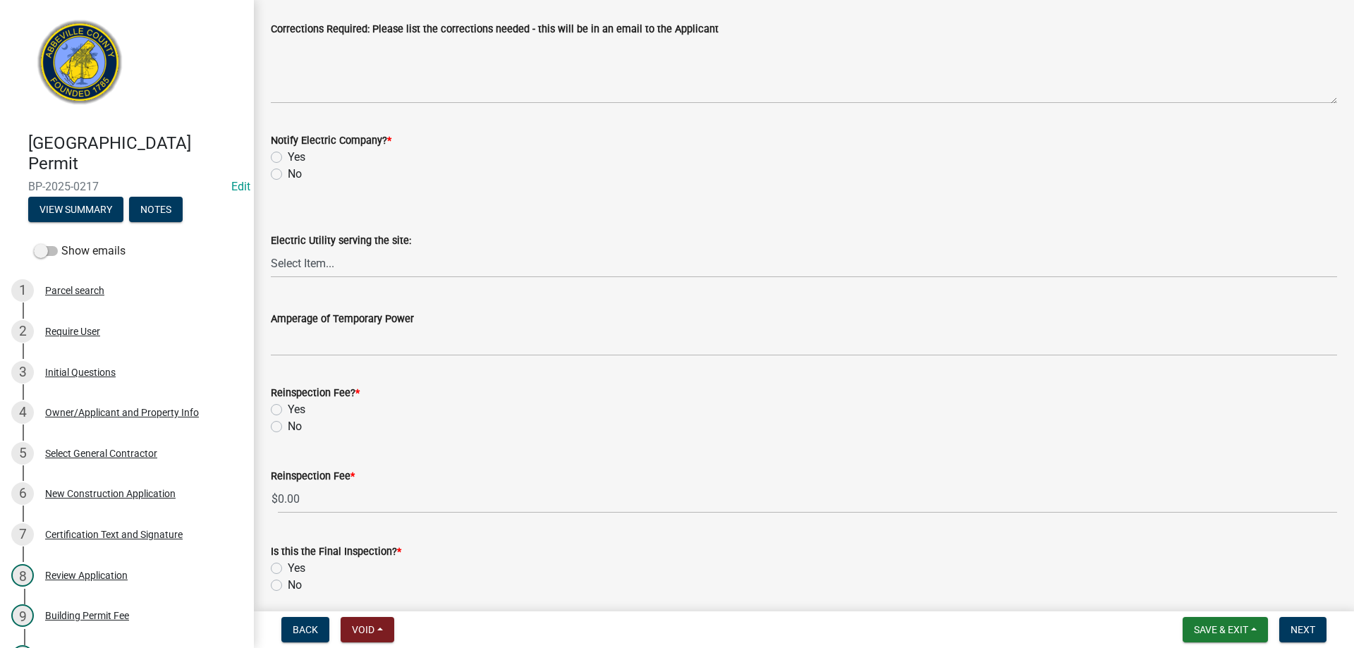
scroll to position [705, 0]
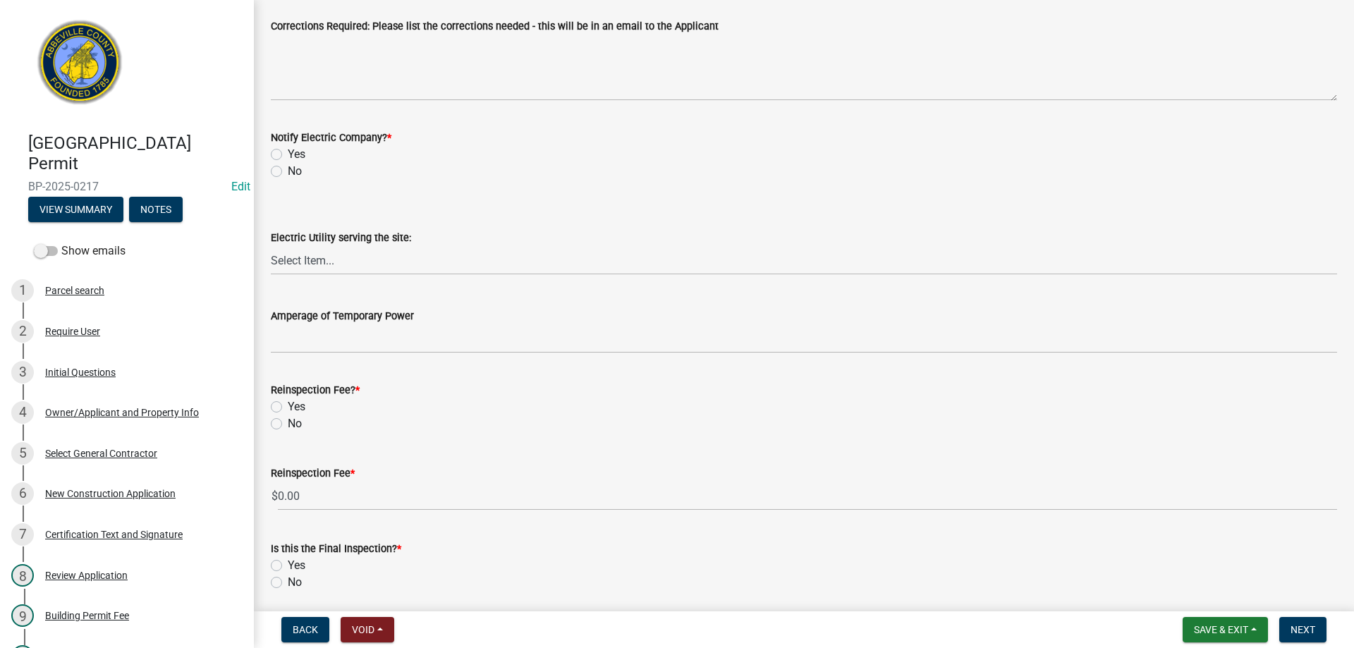
type textarea "New 200 amp single phase service"
click at [288, 154] on label "Yes" at bounding box center [297, 154] width 18 height 17
click at [288, 154] on input "Yes" at bounding box center [292, 150] width 9 height 9
radio input "true"
click at [381, 254] on select "Select Item... Little River Electric Co-Op Laurens Electric Co-Op Duke Energy D…" at bounding box center [804, 260] width 1066 height 29
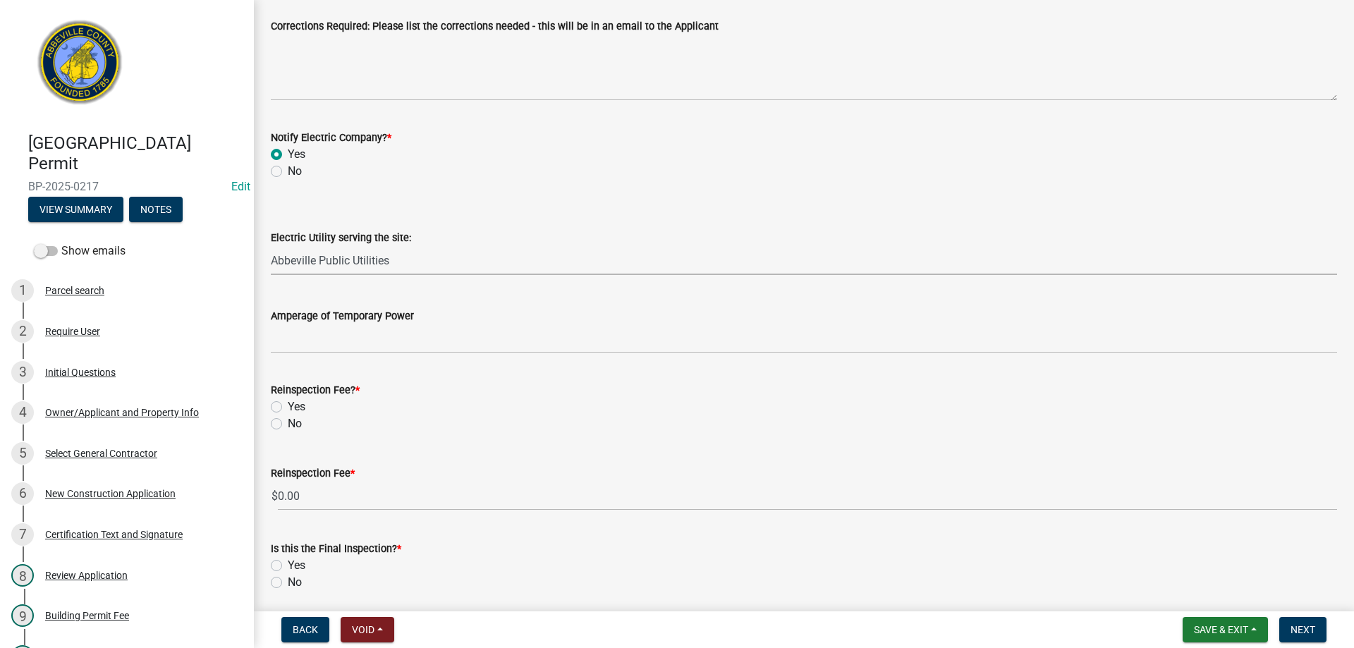
click at [271, 246] on select "Select Item... Little River Electric Co-Op Laurens Electric Co-Op Duke Energy D…" at bounding box center [804, 260] width 1066 height 29
select select "c55dc6f6-d8cc-4359-aa2e-8e2a2769dca2"
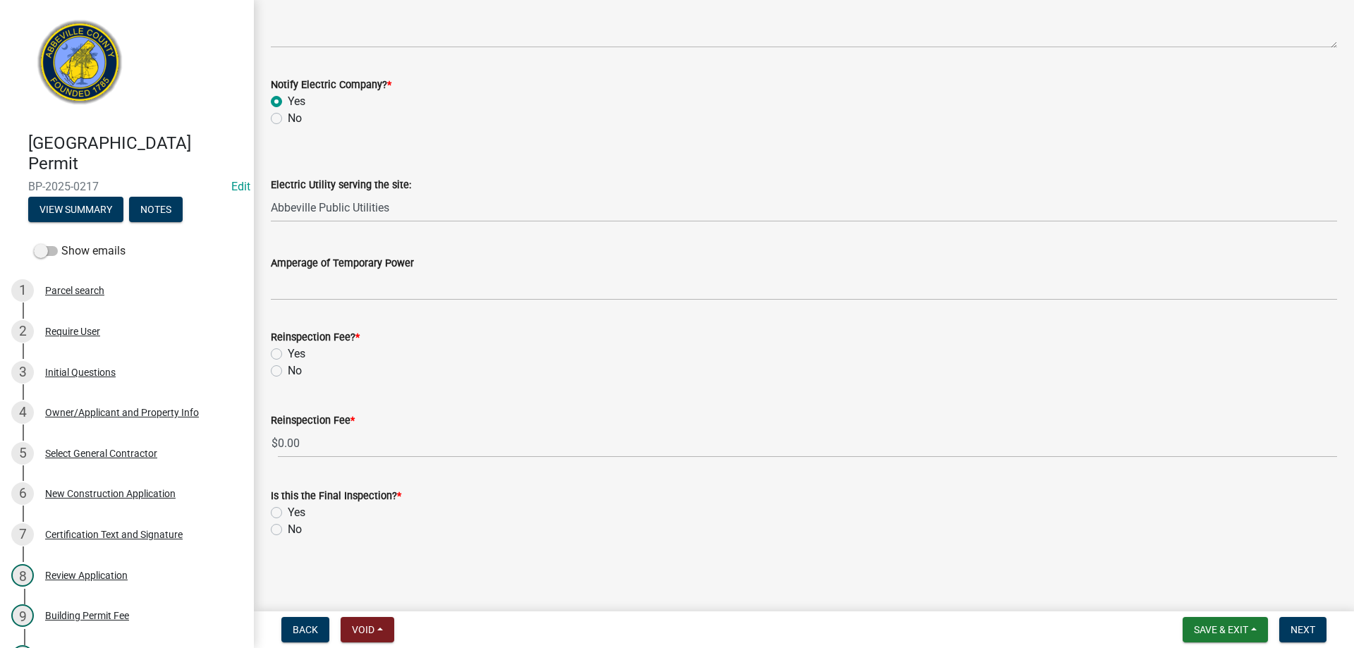
click at [288, 372] on label "No" at bounding box center [295, 371] width 14 height 17
click at [288, 372] on input "No" at bounding box center [292, 367] width 9 height 9
radio input "true"
click at [288, 529] on label "No" at bounding box center [295, 529] width 14 height 17
click at [288, 529] on input "No" at bounding box center [292, 525] width 9 height 9
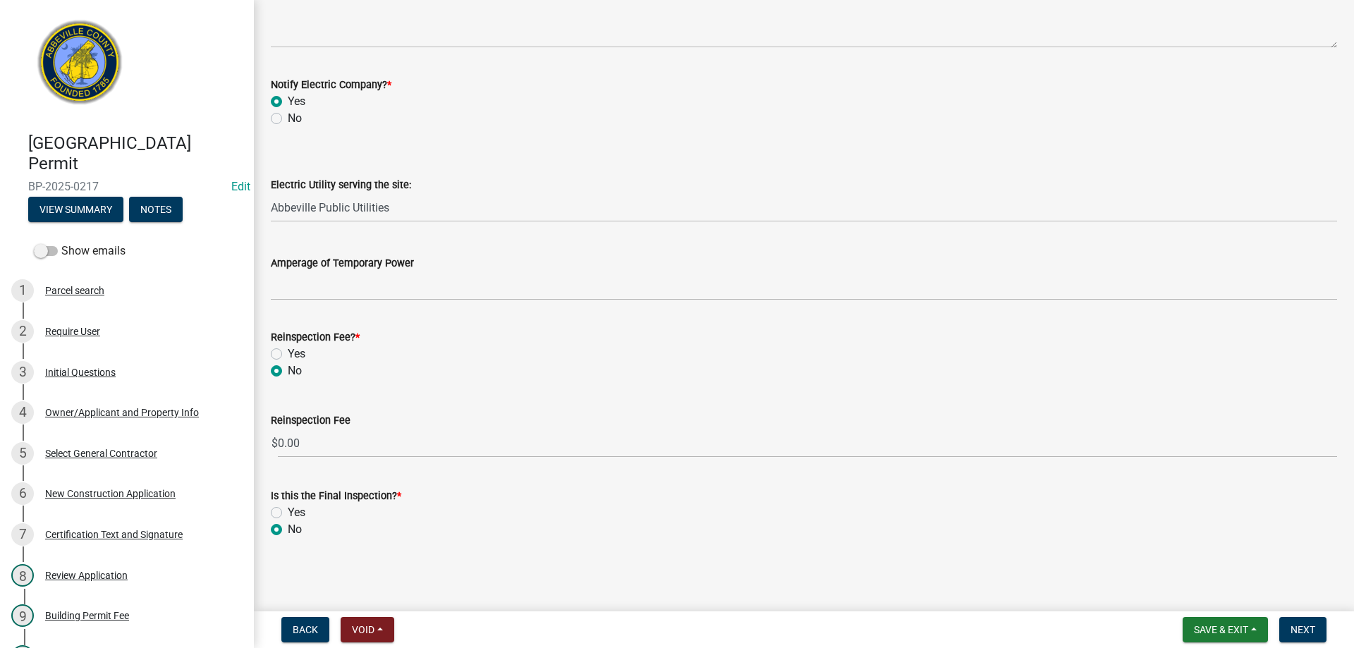
radio input "true"
click at [1298, 626] on span "Next" at bounding box center [1303, 629] width 25 height 11
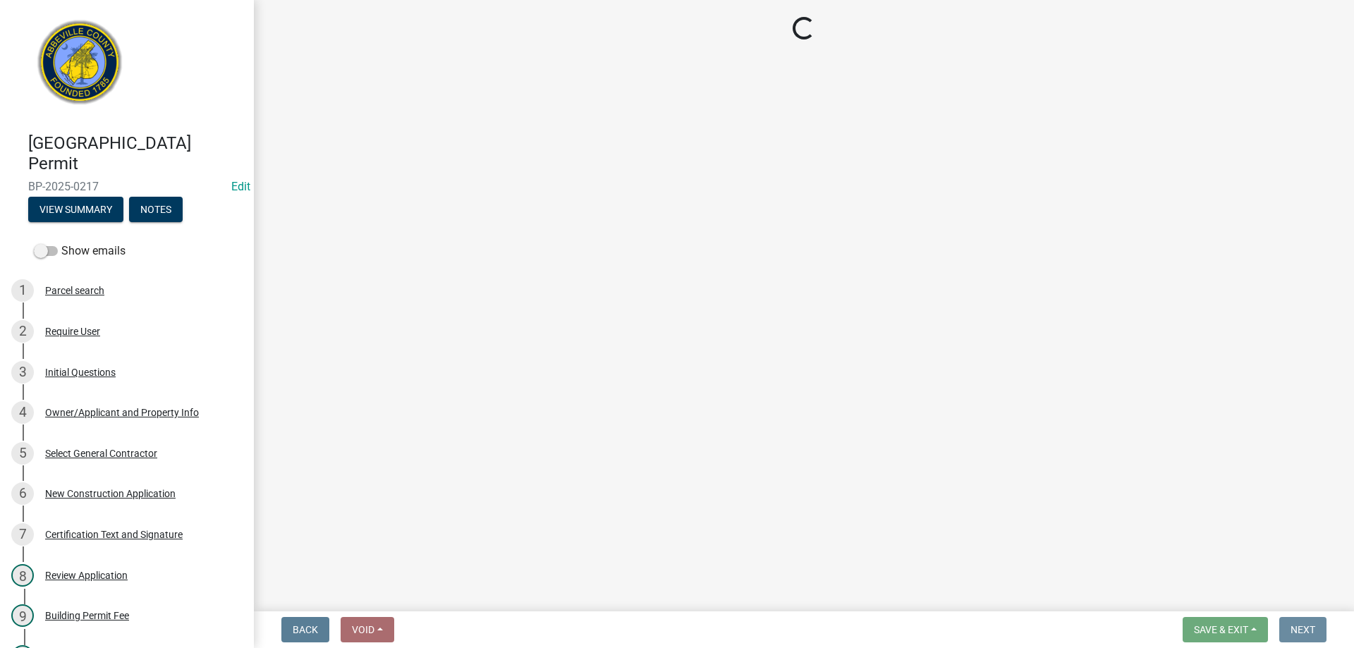
scroll to position [0, 0]
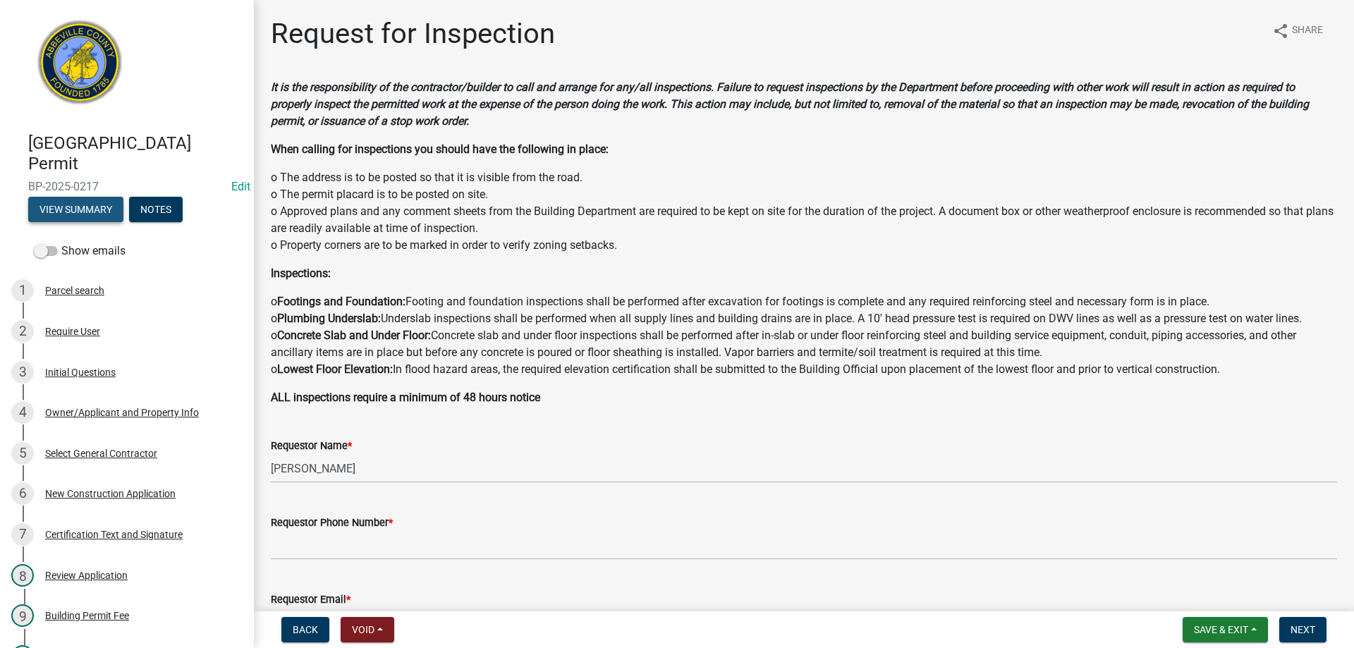
click at [95, 205] on button "View Summary" at bounding box center [75, 209] width 95 height 25
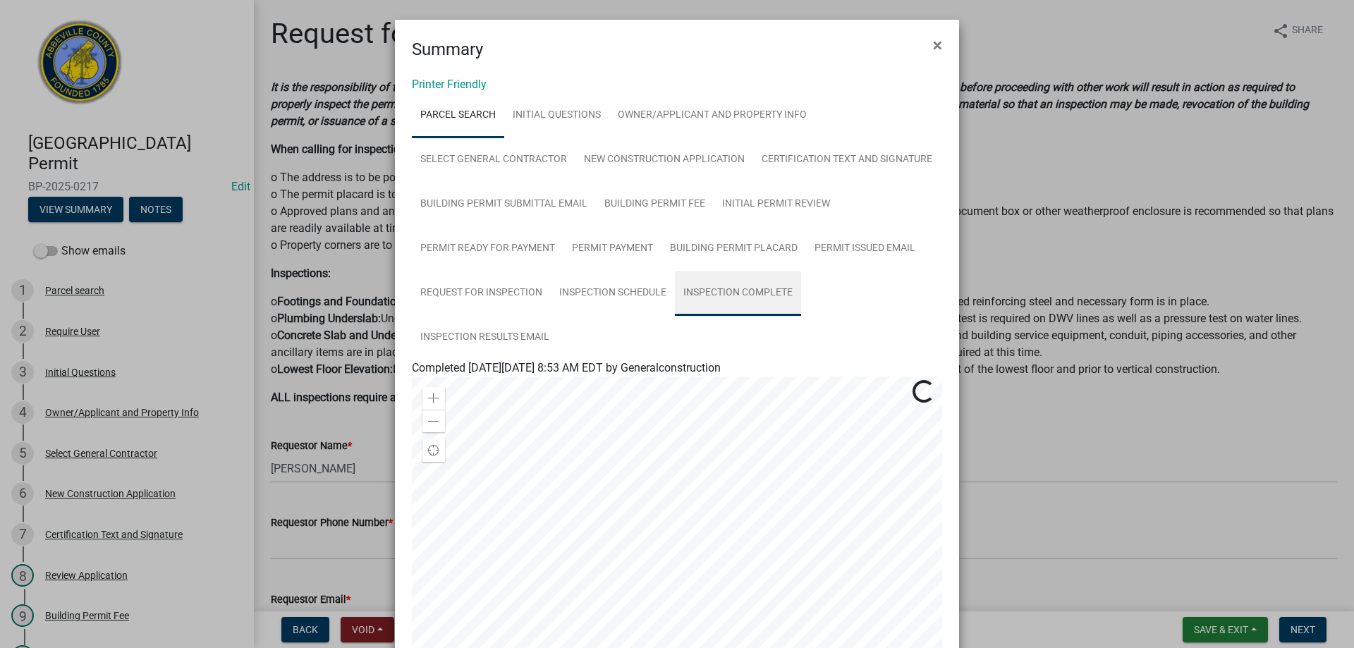
click at [705, 289] on link "Inspection Complete" at bounding box center [738, 293] width 126 height 45
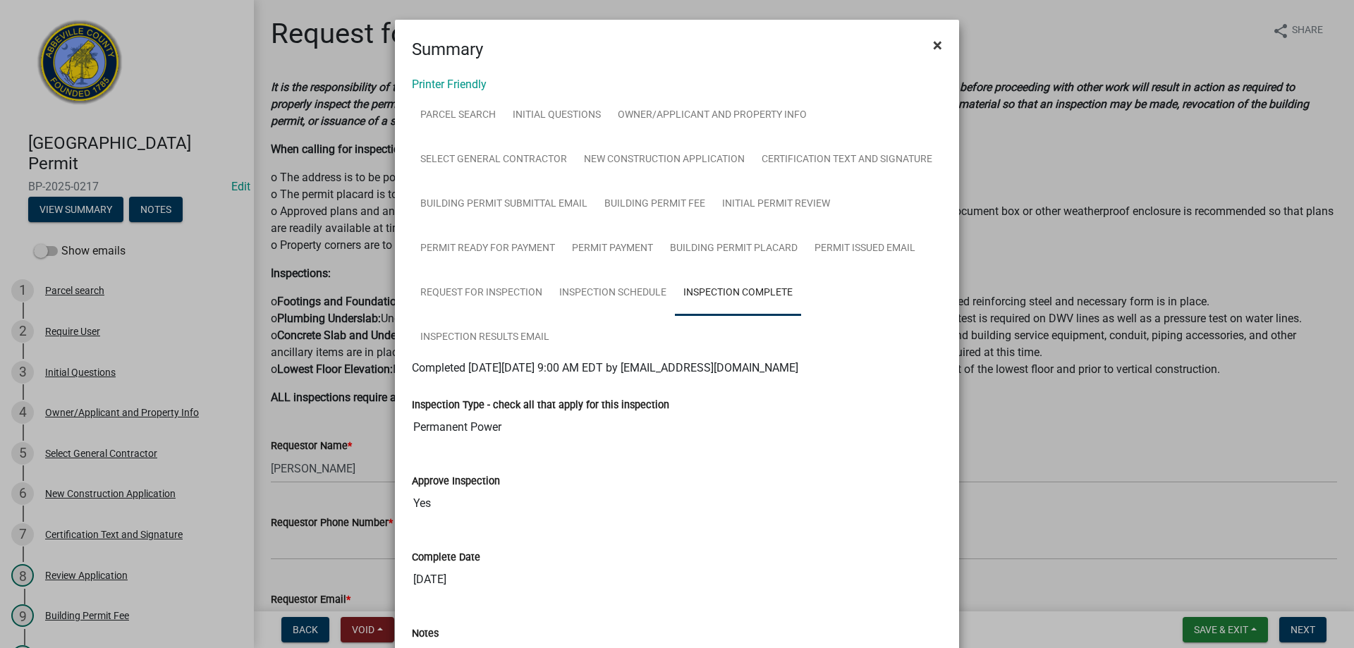
click at [934, 42] on span "×" at bounding box center [937, 45] width 9 height 20
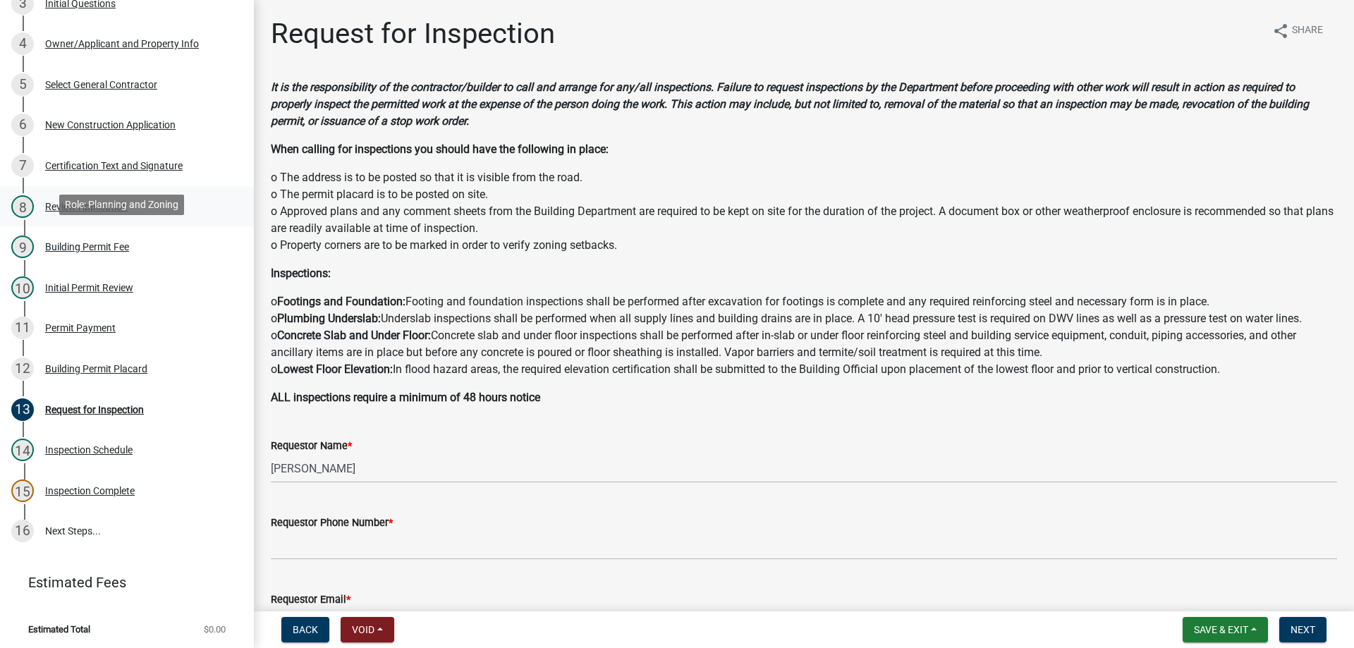
scroll to position [372, 0]
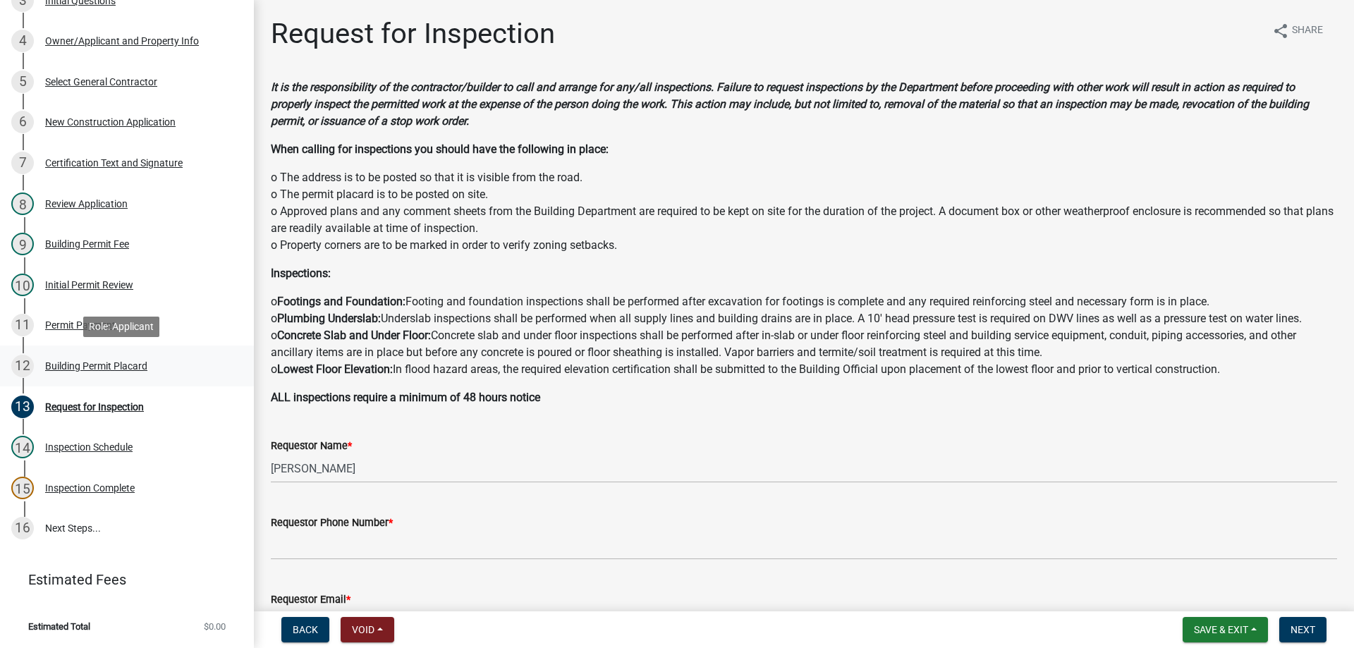
click at [85, 363] on div "Building Permit Placard" at bounding box center [96, 366] width 102 height 10
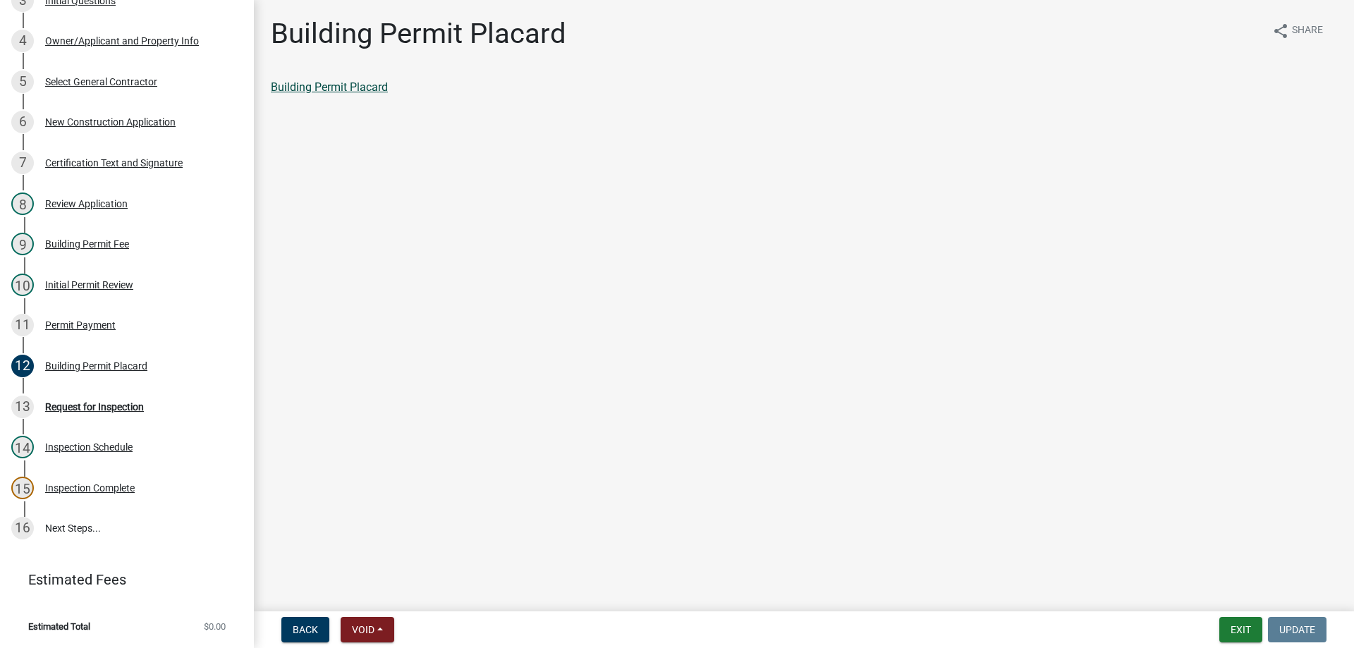
click at [319, 84] on link "Building Permit Placard" at bounding box center [329, 86] width 117 height 13
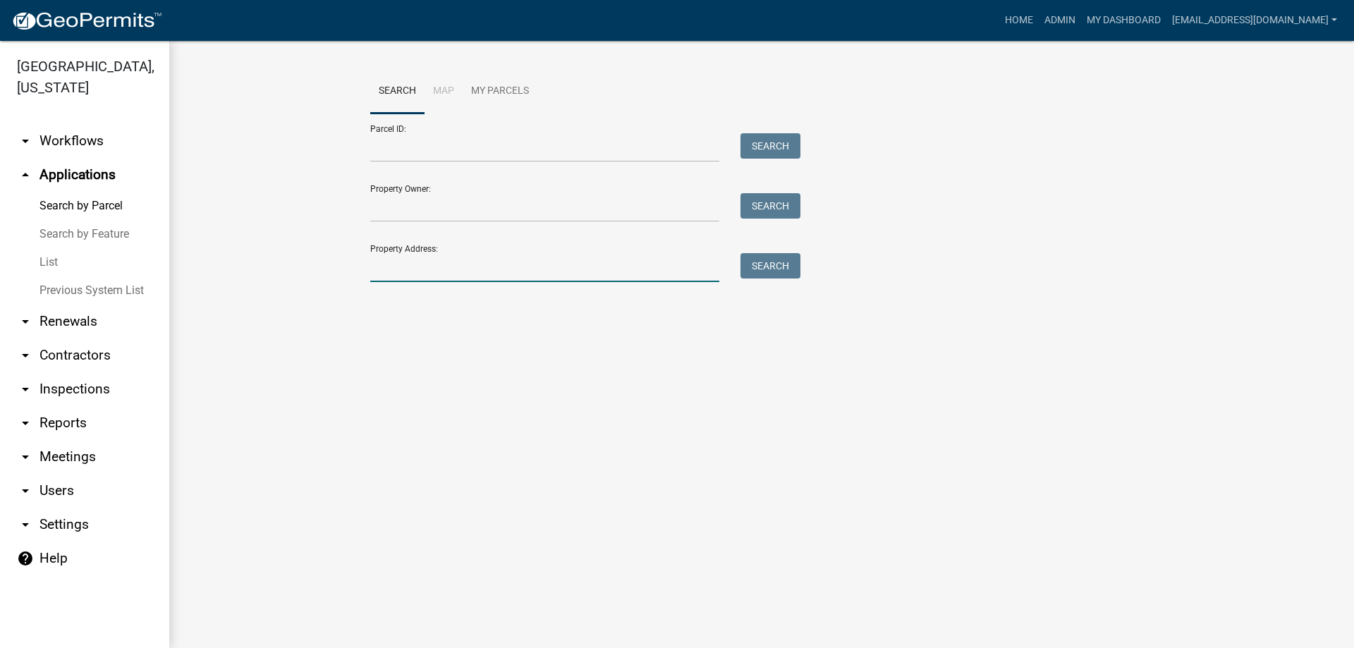
click at [458, 268] on input "Property Address:" at bounding box center [544, 267] width 349 height 29
type input "807 w gre"
click at [769, 269] on button "Search" at bounding box center [771, 265] width 60 height 25
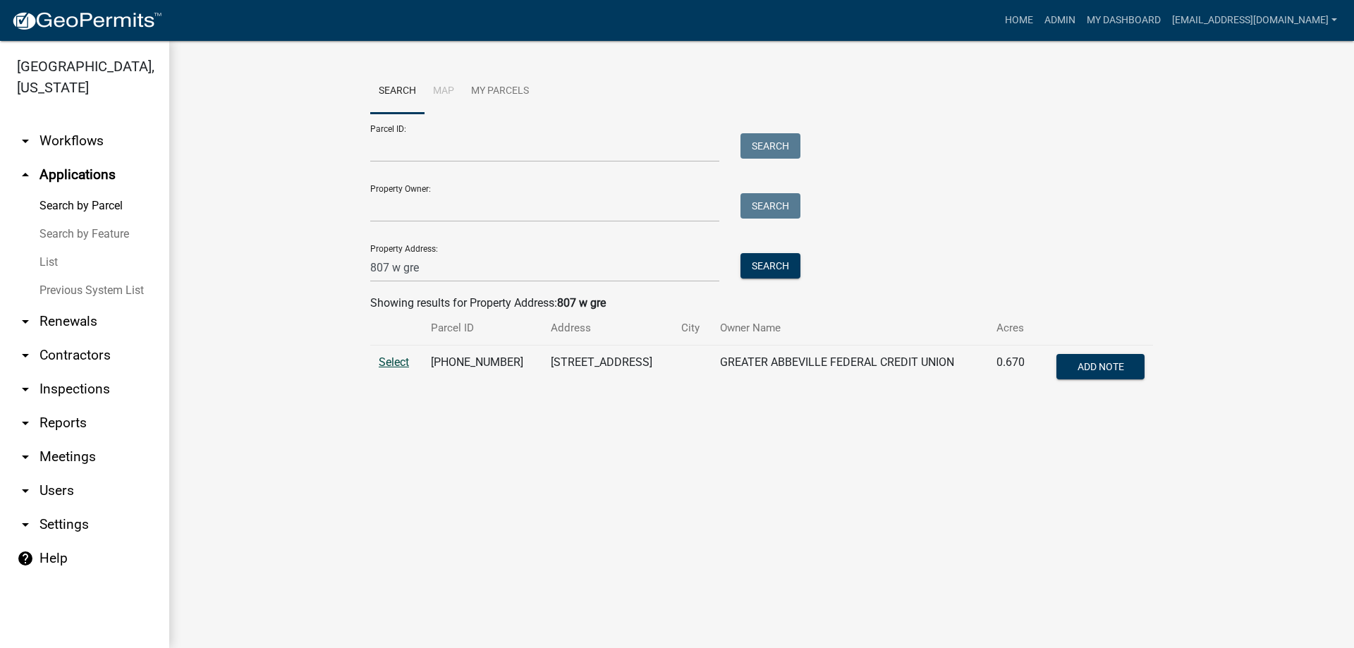
click at [386, 356] on span "Select" at bounding box center [394, 361] width 30 height 13
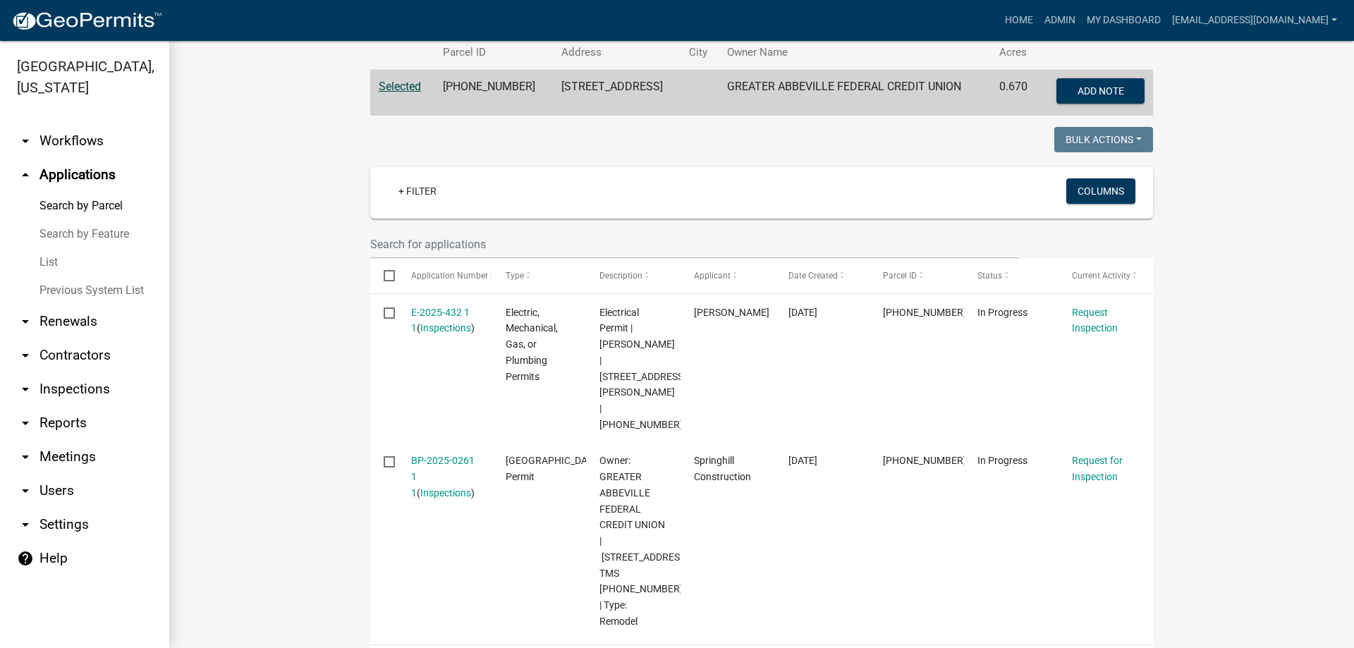
scroll to position [353, 0]
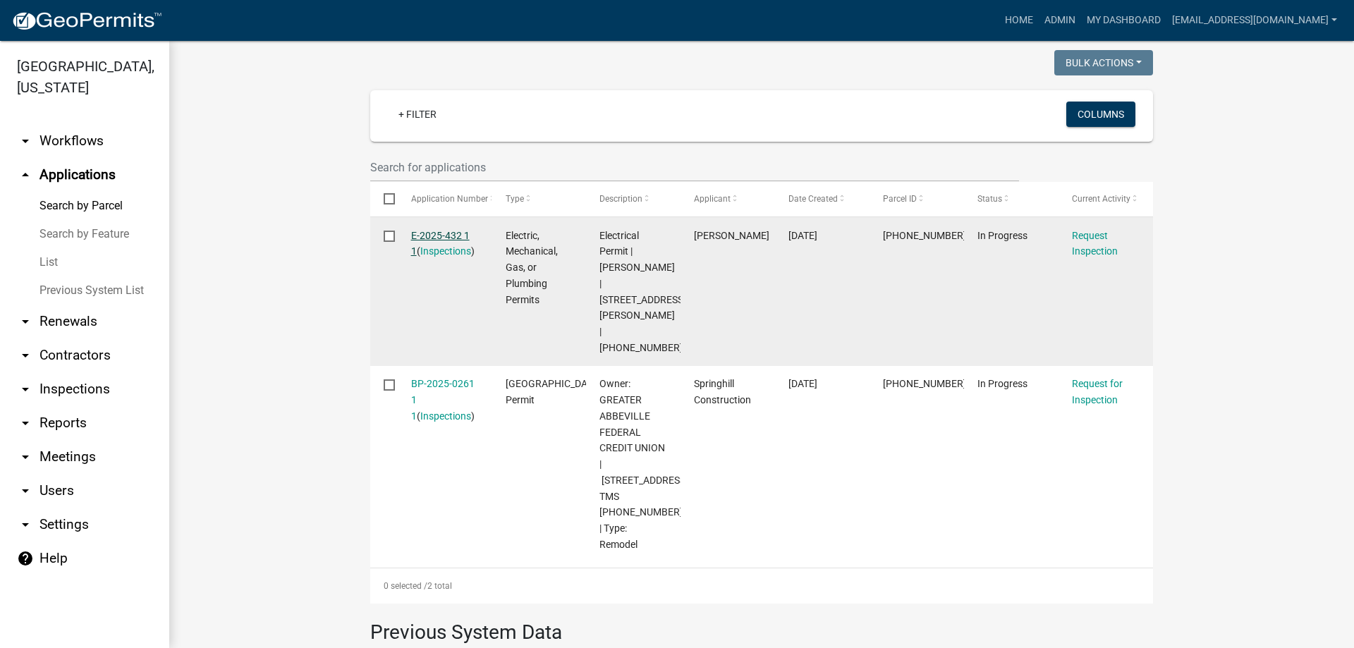
click at [437, 234] on link "E-2025-432 1 1" at bounding box center [440, 244] width 59 height 28
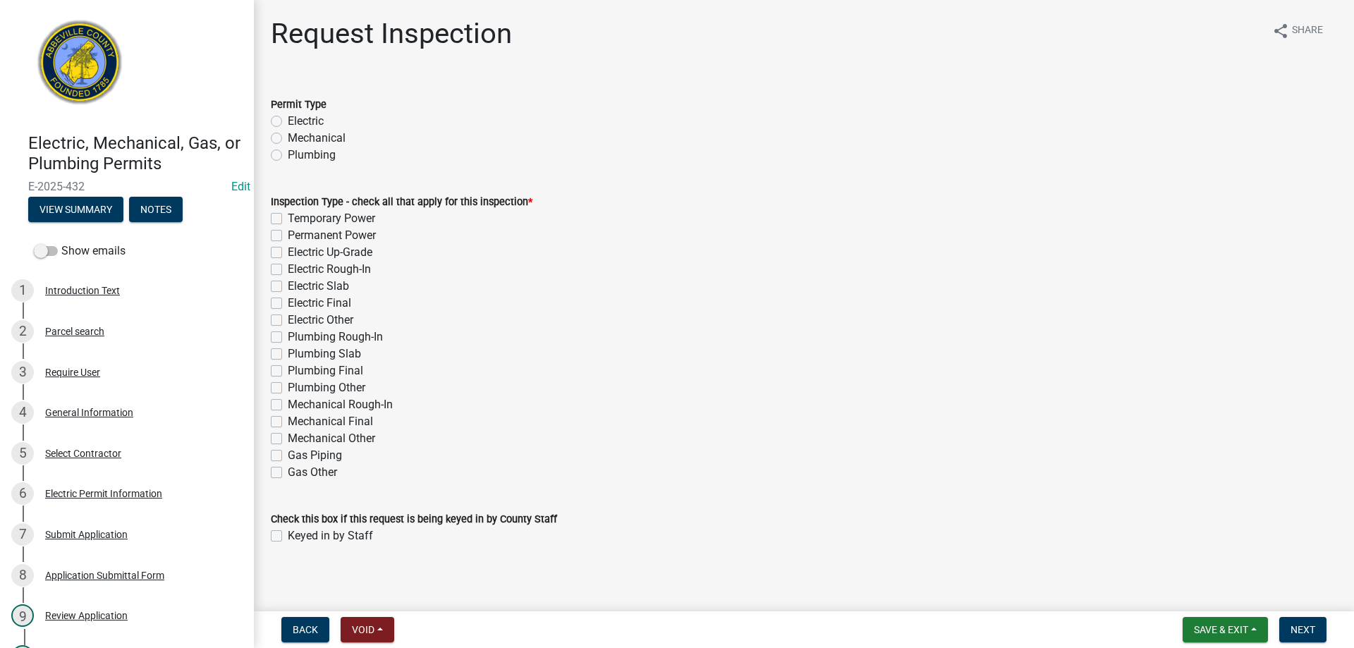
click at [288, 118] on label "Electric" at bounding box center [306, 121] width 36 height 17
click at [288, 118] on input "Electric" at bounding box center [292, 117] width 9 height 9
radio input "true"
click at [288, 322] on label "Electric Other" at bounding box center [321, 320] width 66 height 17
click at [288, 321] on input "Electric Other" at bounding box center [292, 316] width 9 height 9
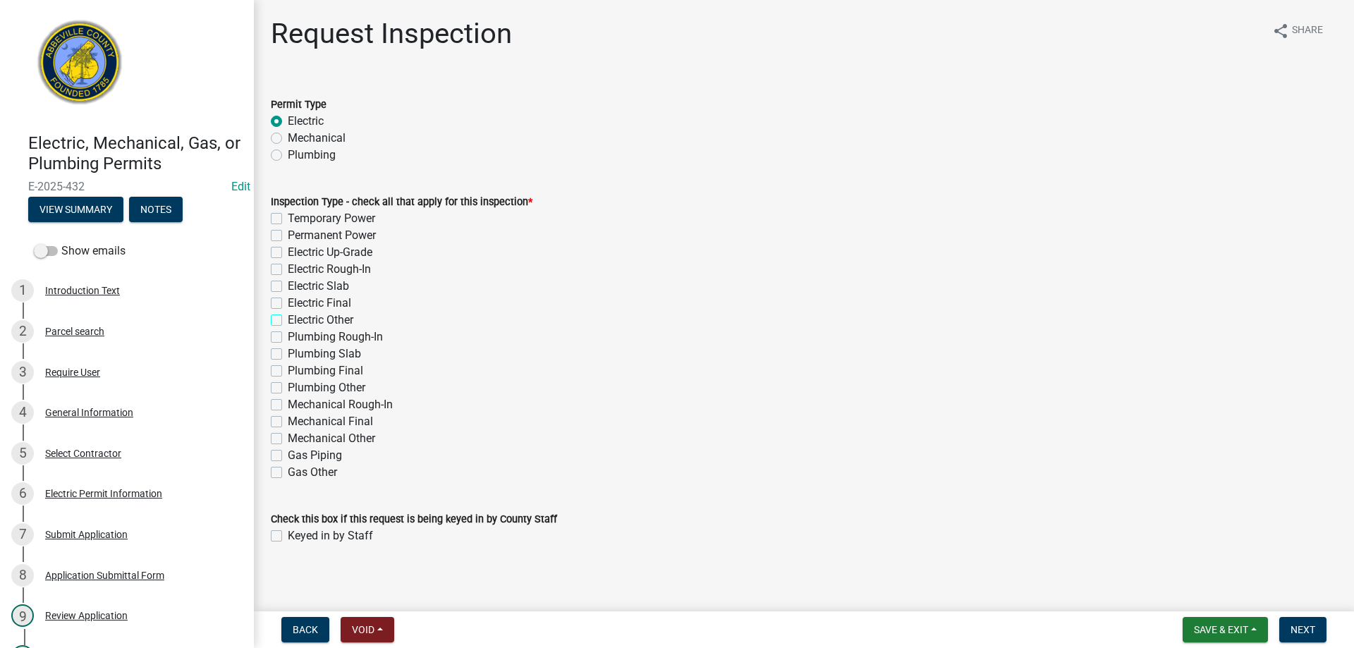
checkbox input "true"
checkbox input "false"
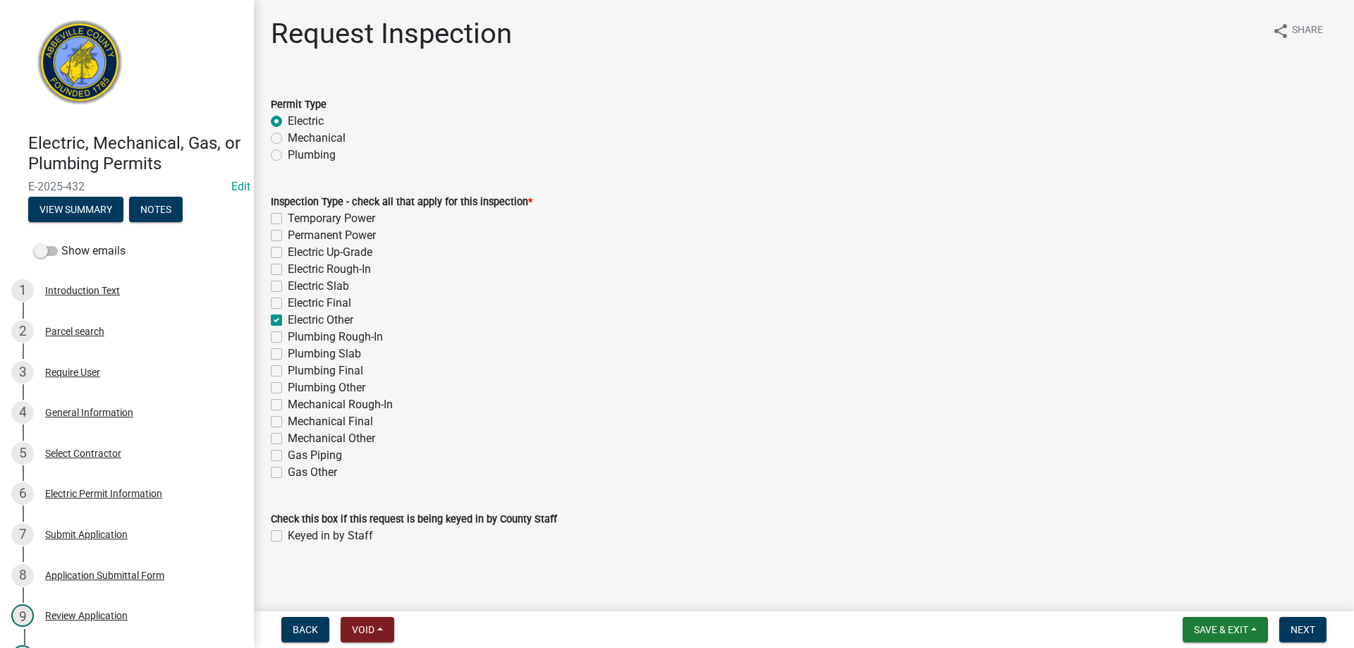
checkbox input "false"
checkbox input "true"
checkbox input "false"
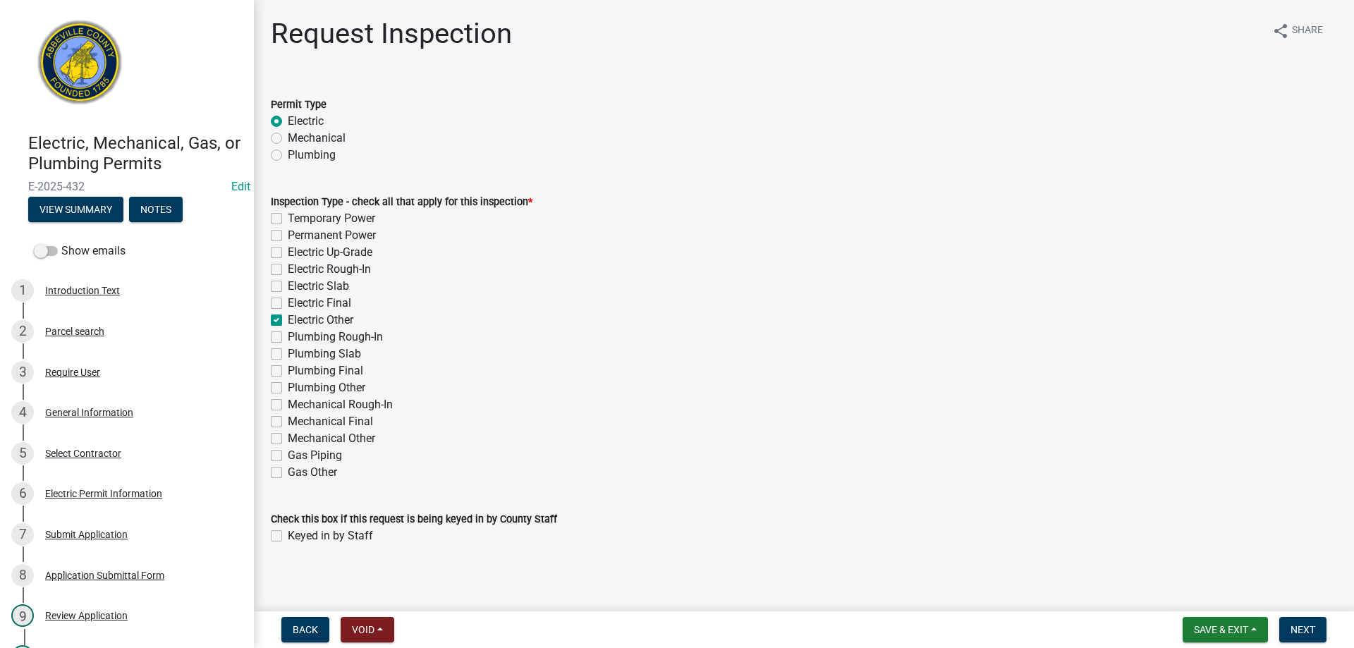
checkbox input "false"
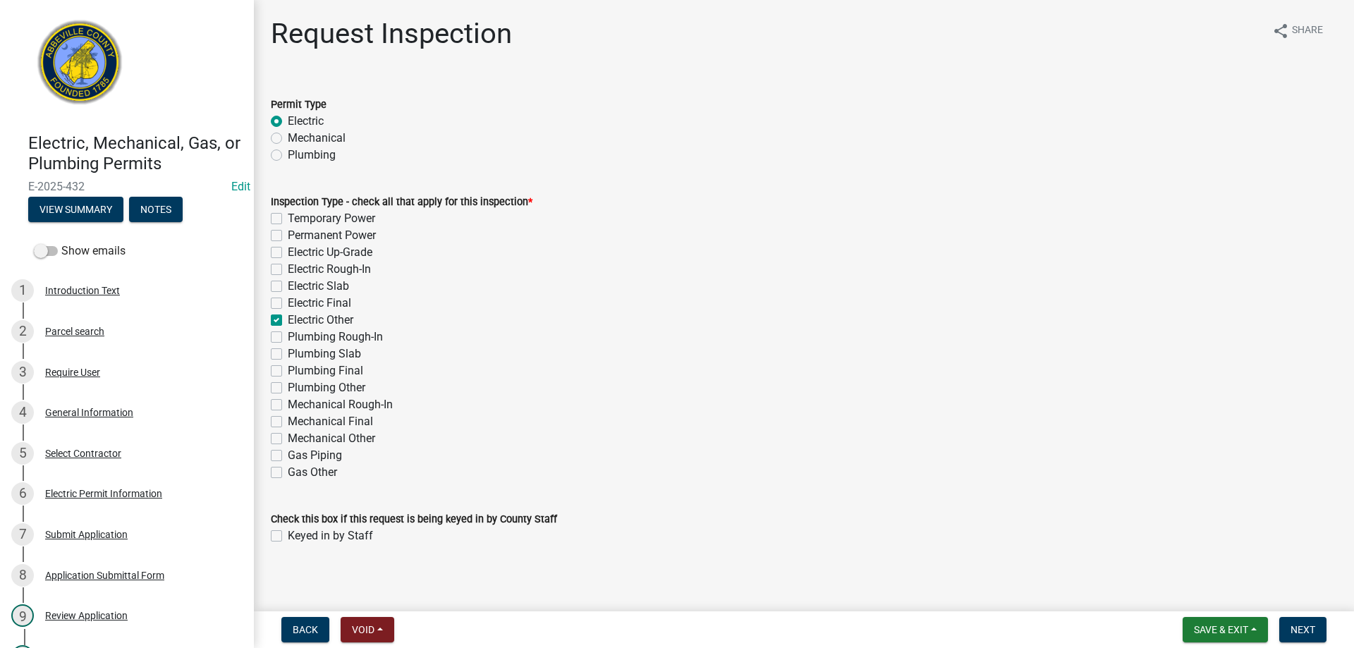
checkbox input "false"
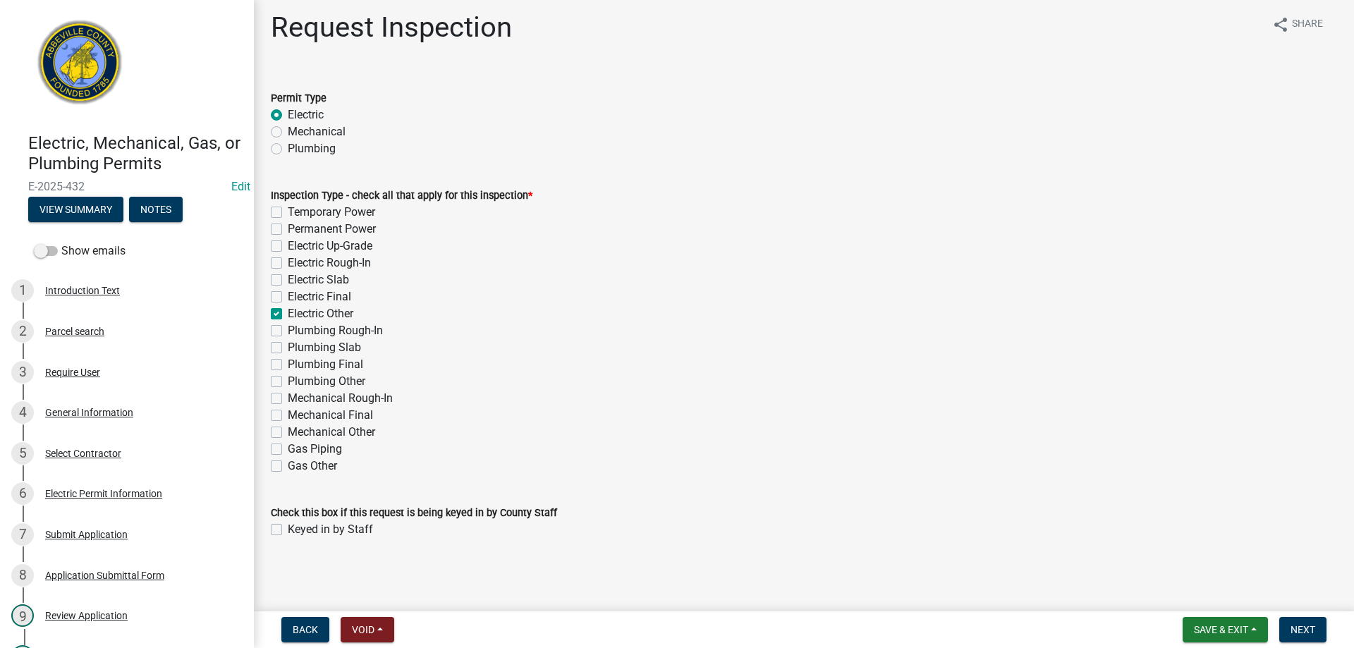
click at [288, 531] on label "Keyed in by Staff" at bounding box center [330, 529] width 85 height 17
click at [288, 530] on input "Keyed in by Staff" at bounding box center [292, 525] width 9 height 9
checkbox input "true"
click at [1304, 626] on span "Next" at bounding box center [1303, 629] width 25 height 11
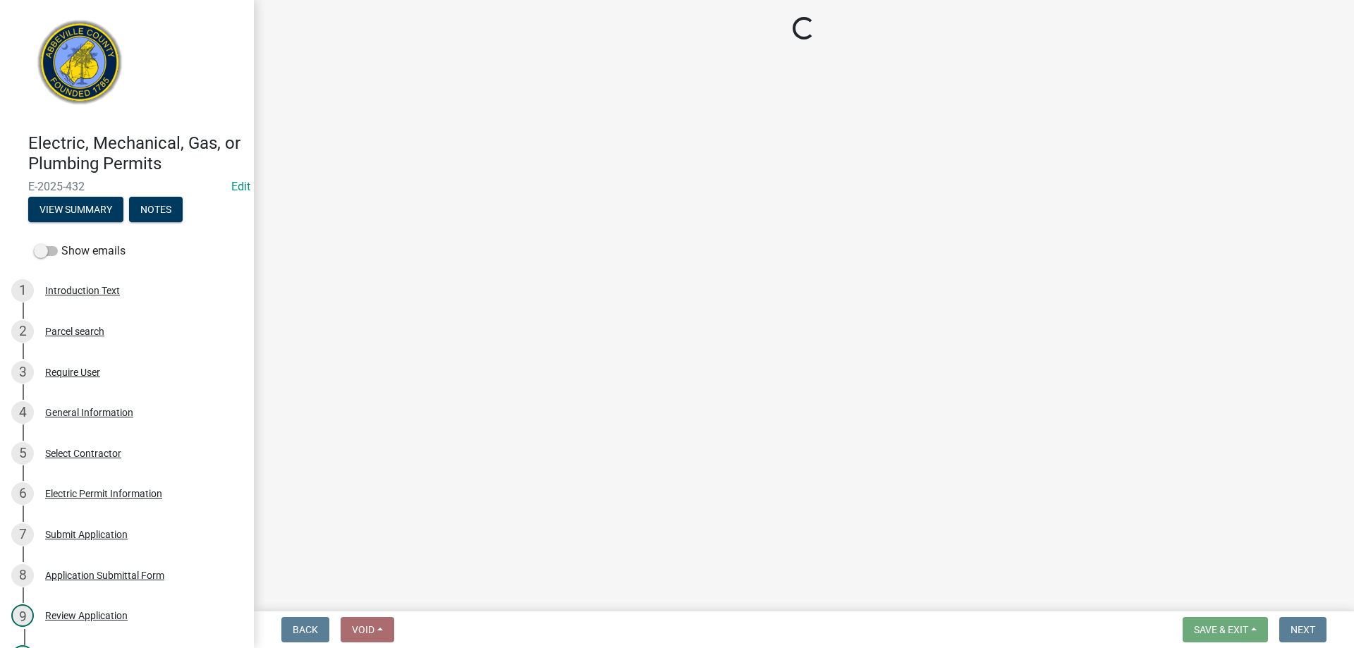
select select "896ec84b-7942-43b9-a78d-4f1554b7930c"
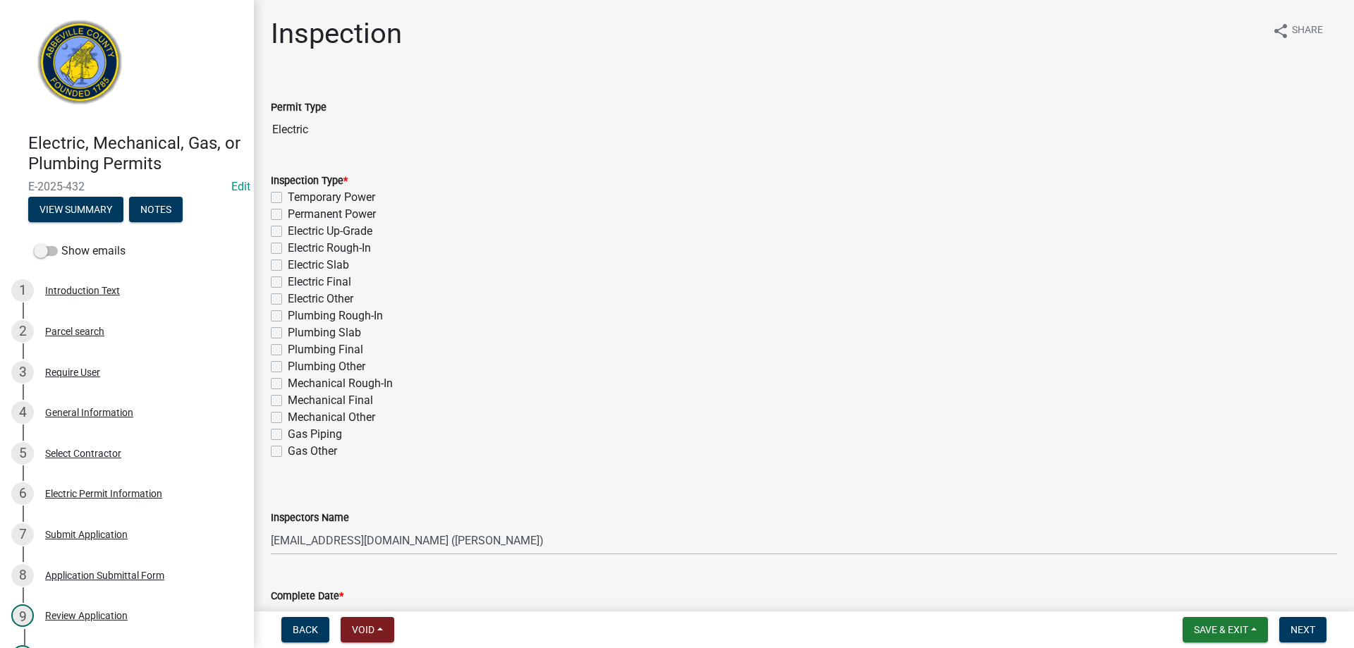
click at [288, 297] on label "Electric Other" at bounding box center [321, 299] width 66 height 17
click at [288, 297] on input "Electric Other" at bounding box center [292, 295] width 9 height 9
checkbox input "true"
checkbox input "false"
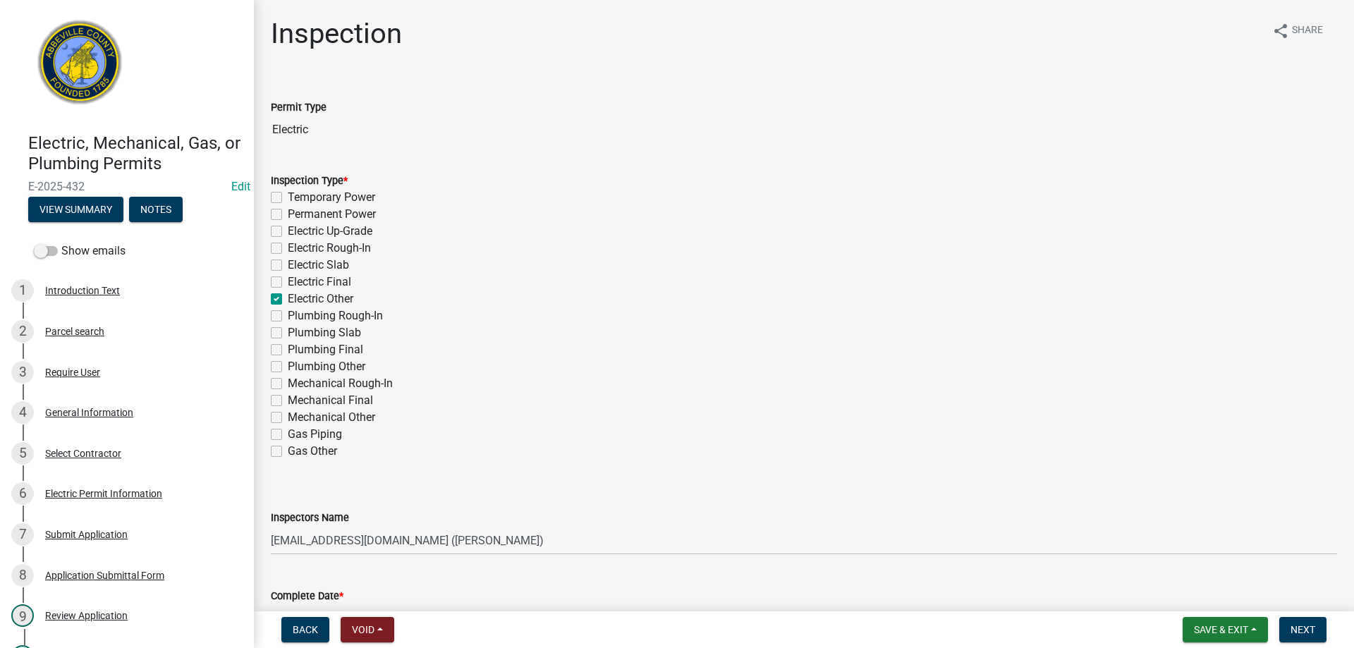
checkbox input "false"
checkbox input "true"
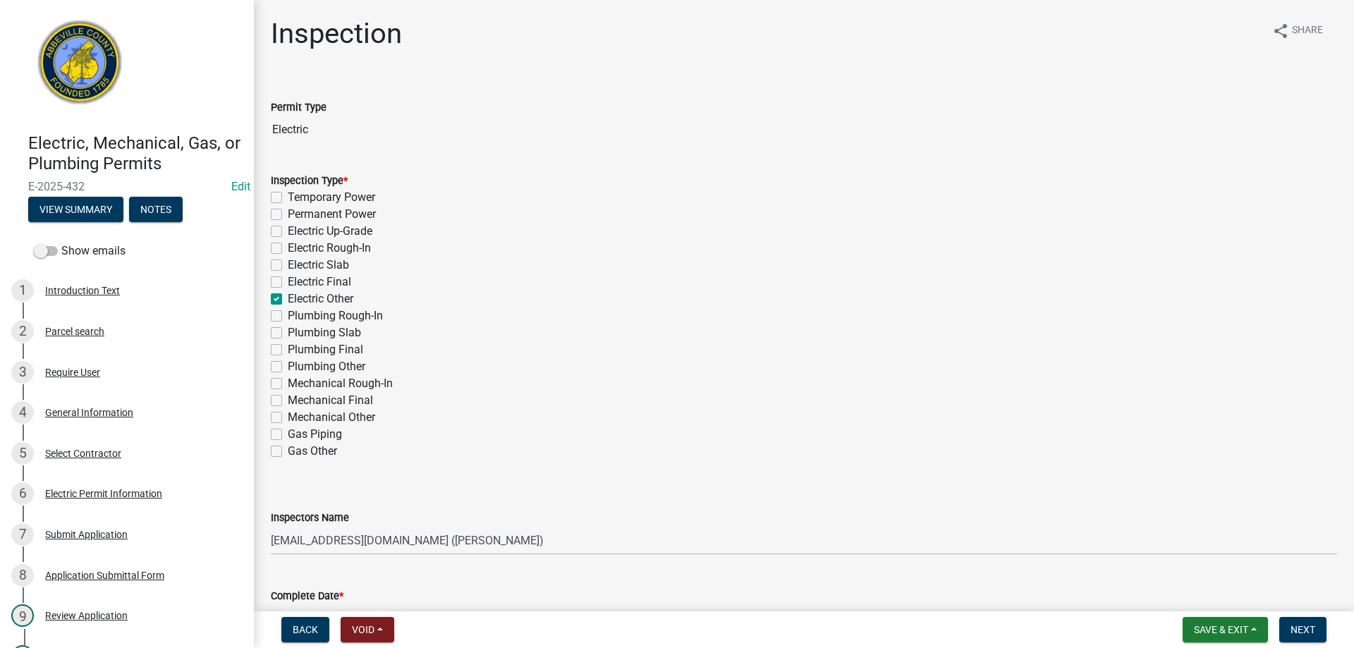
checkbox input "false"
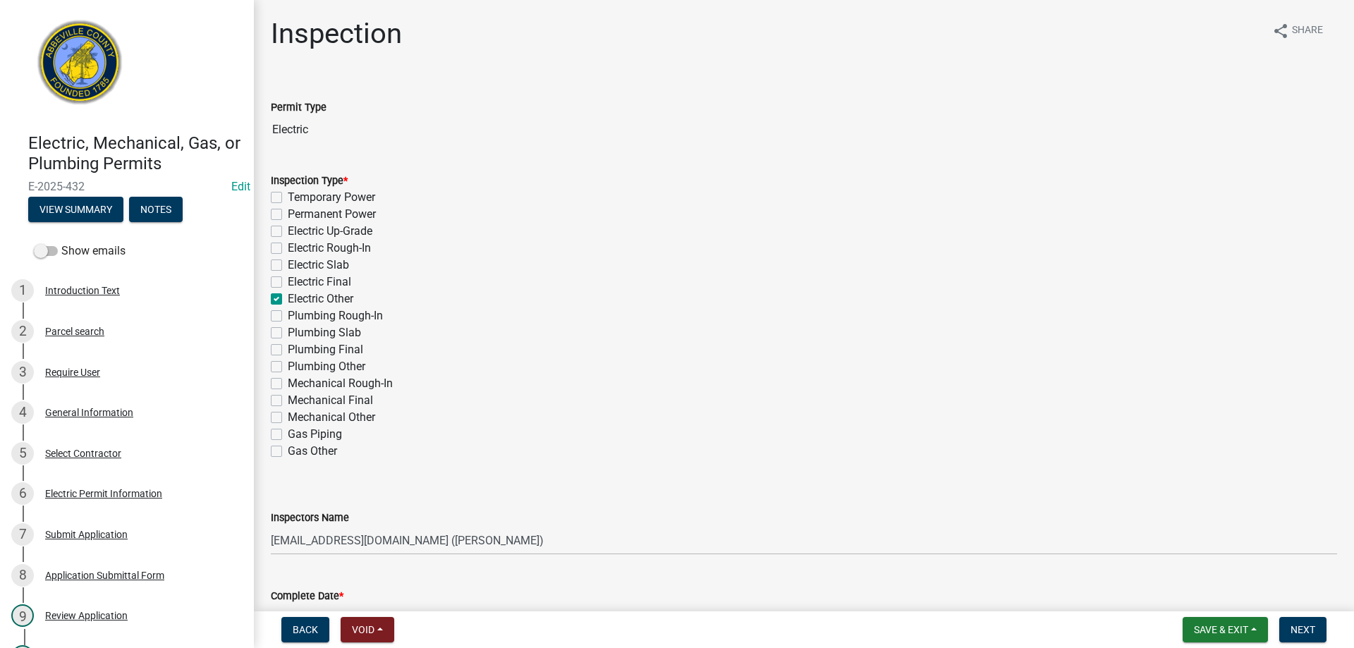
checkbox input "false"
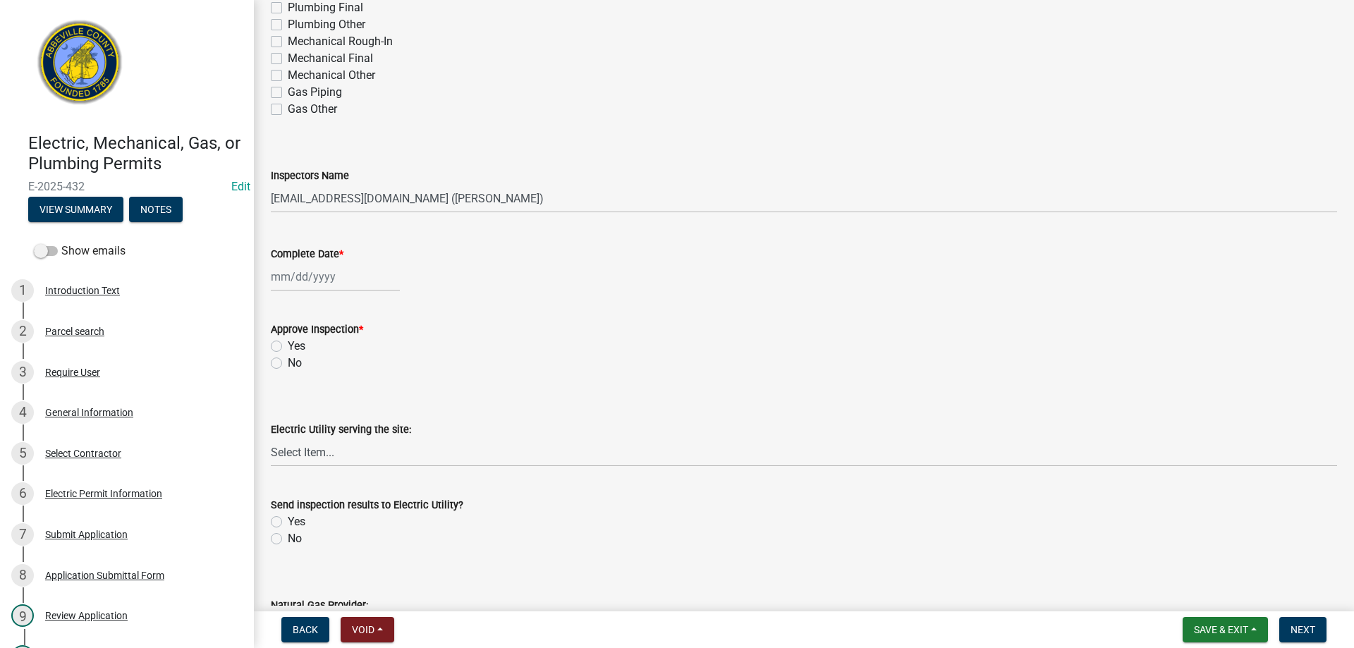
scroll to position [353, 0]
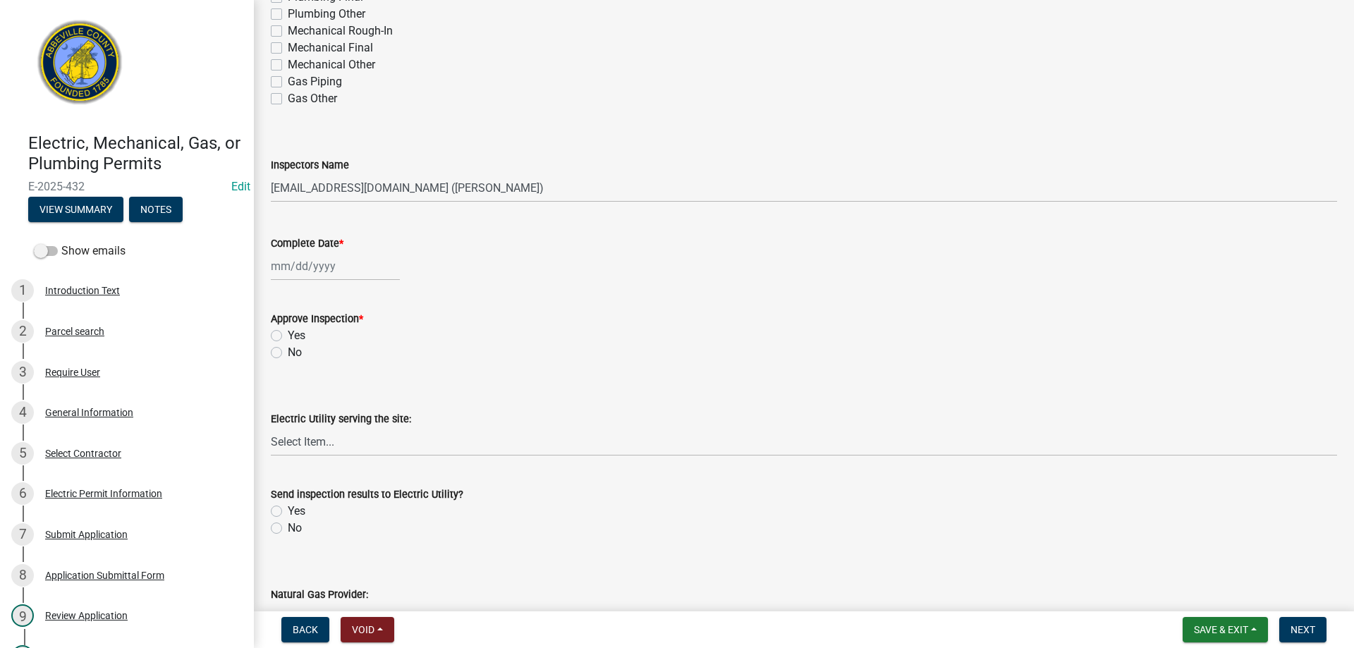
select select "10"
select select "2025"
click at [314, 267] on div "[PERSON_NAME] Feb Mar Apr [PERSON_NAME][DATE] Oct Nov [DATE] 1526 1527 1528 152…" at bounding box center [335, 266] width 129 height 29
drag, startPoint x: 311, startPoint y: 380, endPoint x: 318, endPoint y: 383, distance: 7.6
click at [312, 380] on div "14" at bounding box center [307, 386] width 23 height 23
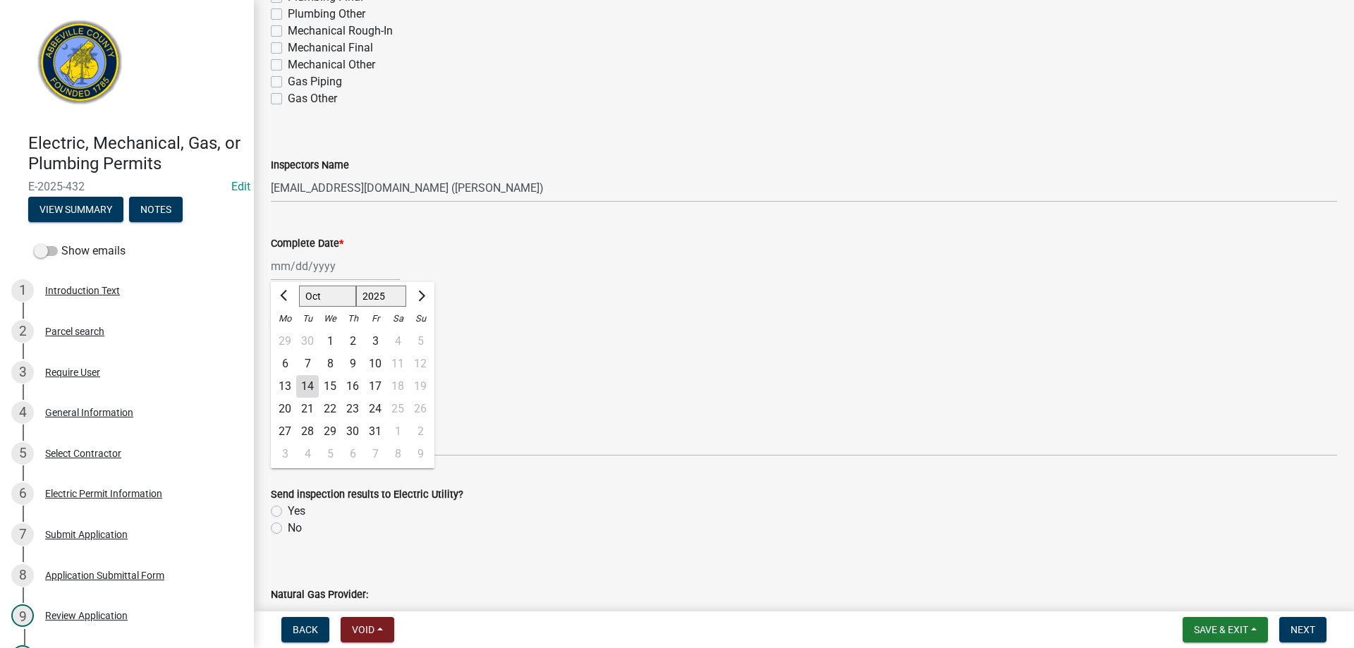
type input "[DATE]"
click at [288, 334] on label "Yes" at bounding box center [297, 335] width 18 height 17
click at [288, 334] on input "Yes" at bounding box center [292, 331] width 9 height 9
radio input "true"
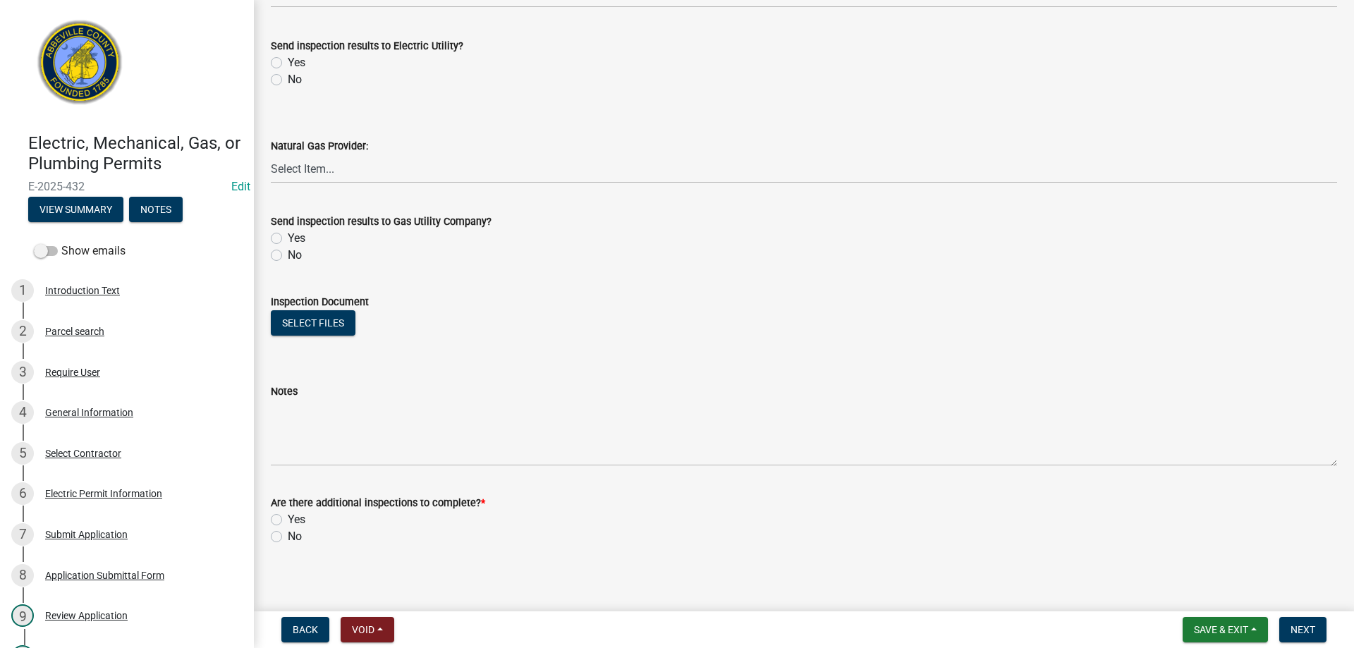
scroll to position [808, 0]
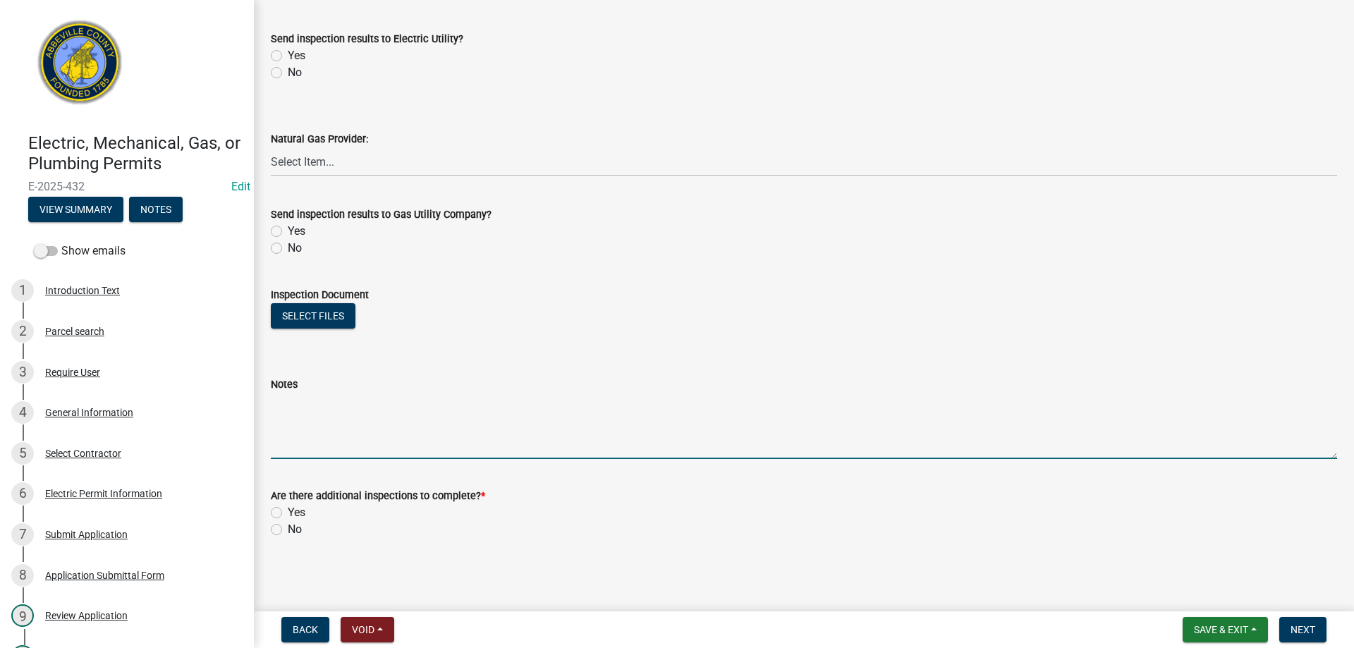
drag, startPoint x: 301, startPoint y: 446, endPoint x: 593, endPoint y: 308, distance: 323.1
click at [318, 433] on textarea "Notes" at bounding box center [804, 426] width 1066 height 66
type textarea "2 suspended lights in RH front office. Approved for ceiling tiles to be install…"
click at [288, 513] on label "Yes" at bounding box center [297, 512] width 18 height 17
click at [288, 513] on input "Yes" at bounding box center [292, 508] width 9 height 9
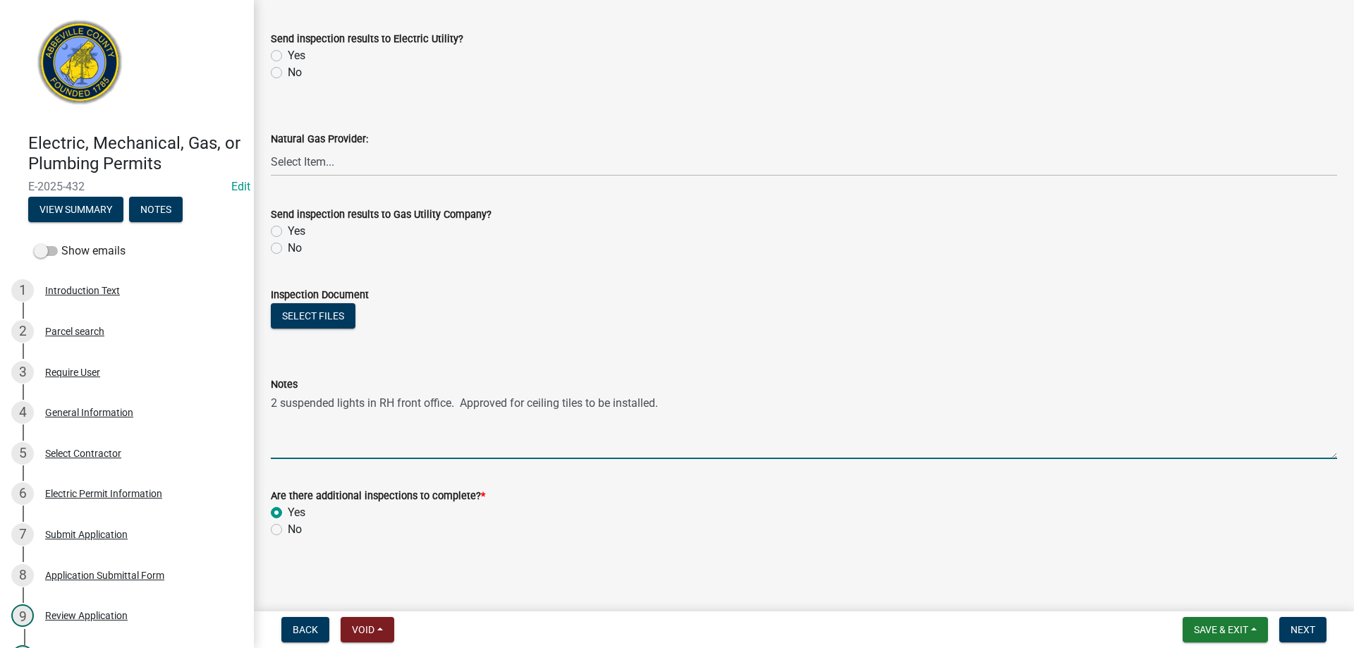
radio input "true"
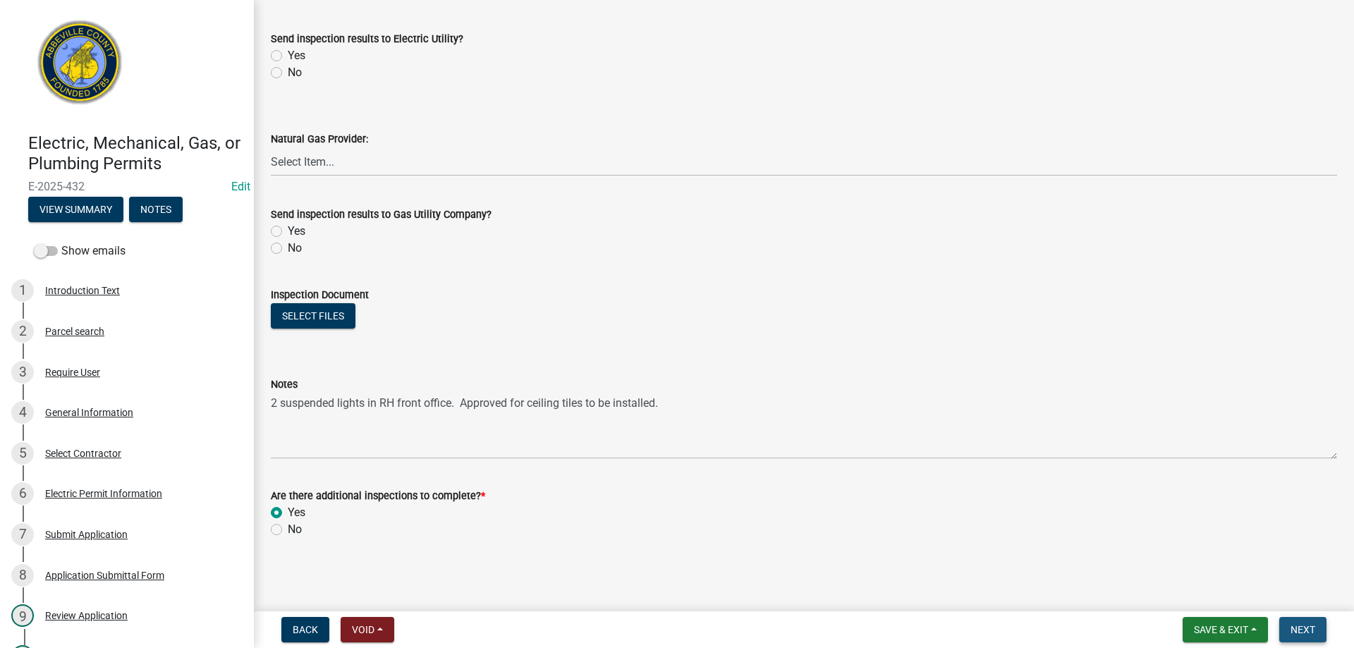
click at [1298, 623] on button "Next" at bounding box center [1302, 629] width 47 height 25
